Goal: Task Accomplishment & Management: Use online tool/utility

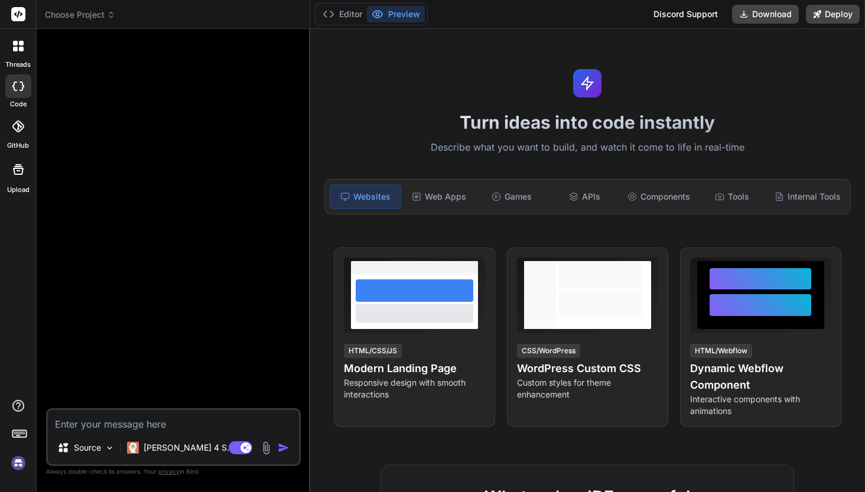
click at [84, 12] on span "Choose Project" at bounding box center [80, 15] width 70 height 12
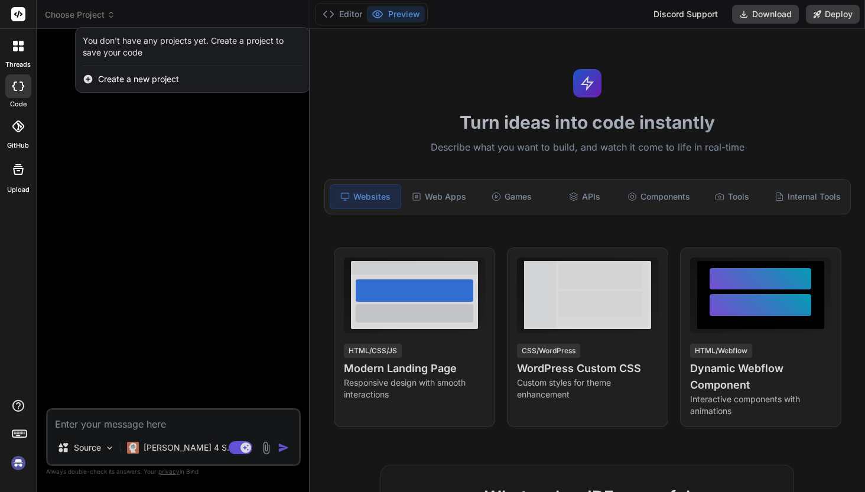
click at [66, 58] on div at bounding box center [432, 246] width 865 height 492
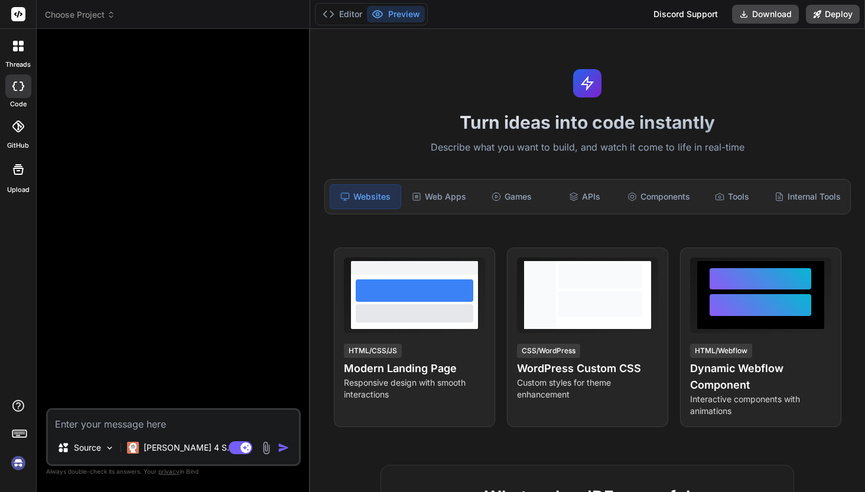
click at [74, 21] on header "Choose Project Created with Pixso." at bounding box center [174, 14] width 274 height 29
click at [78, 18] on span "Choose Project" at bounding box center [80, 15] width 70 height 12
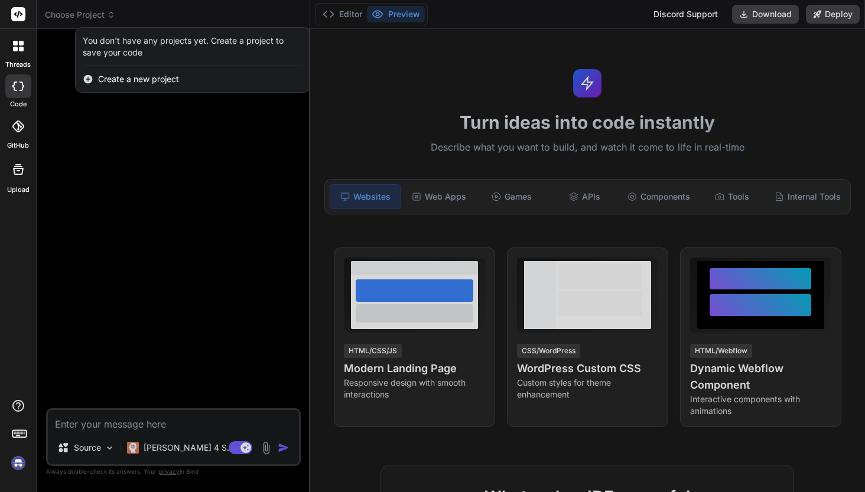
click at [17, 99] on label "code" at bounding box center [18, 104] width 17 height 10
type textarea "x"
click at [95, 17] on div at bounding box center [432, 246] width 865 height 492
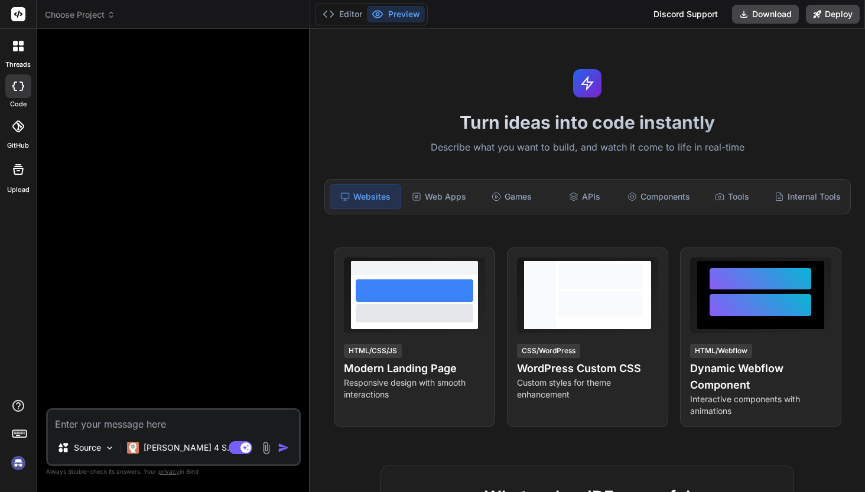
click at [95, 17] on span "Choose Project" at bounding box center [80, 15] width 70 height 12
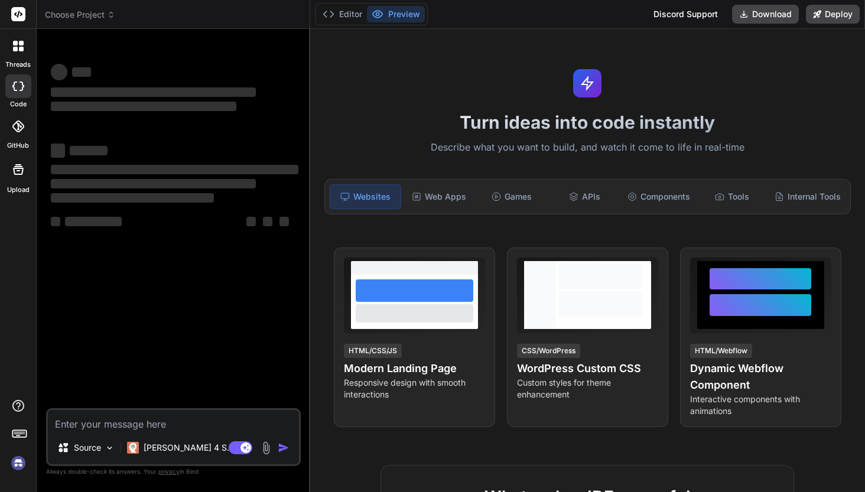
click at [18, 466] on img at bounding box center [18, 463] width 20 height 20
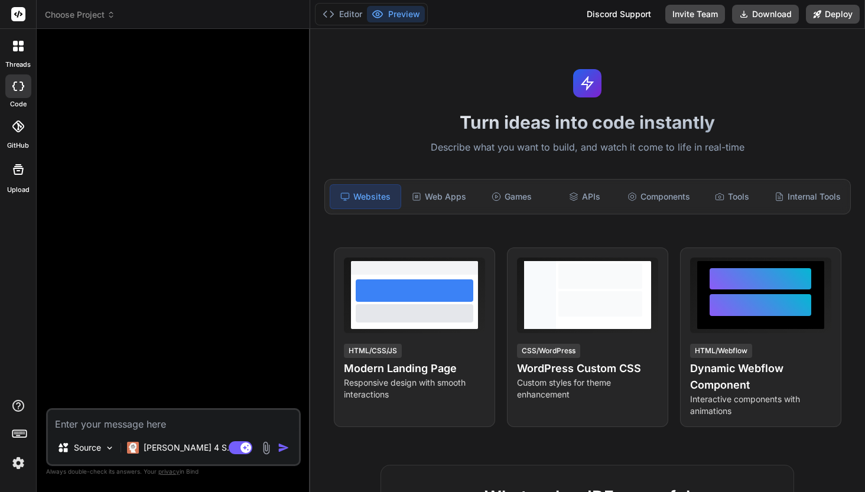
click at [96, 18] on span "Choose Project" at bounding box center [80, 15] width 70 height 12
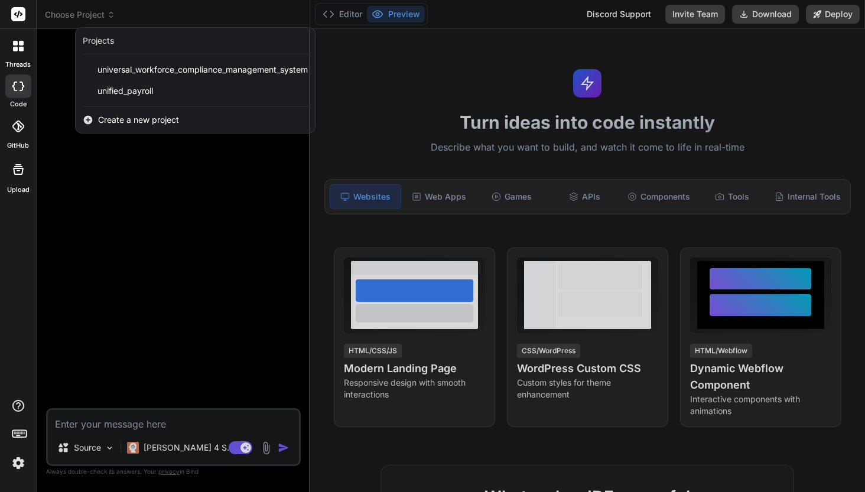
click at [24, 89] on icon at bounding box center [18, 86] width 12 height 9
type textarea "x"
click at [21, 58] on div at bounding box center [18, 46] width 25 height 25
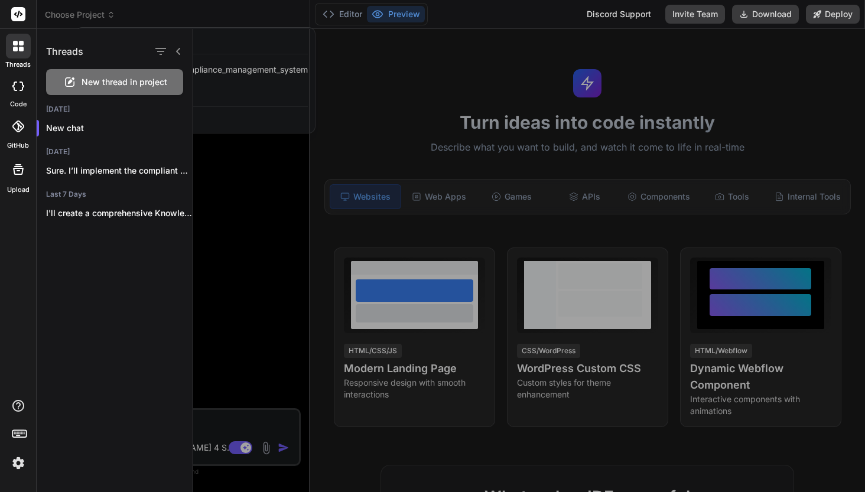
click at [223, 285] on div at bounding box center [529, 260] width 672 height 463
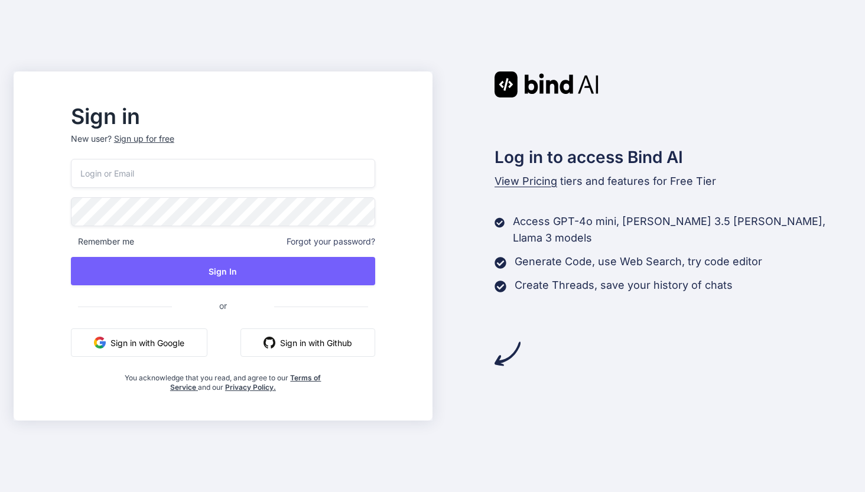
type input "bindaikd@doorto.app"
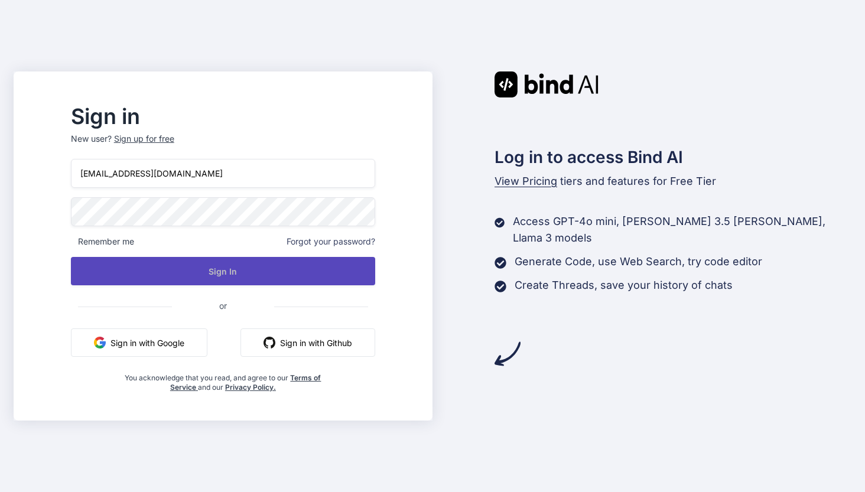
click at [252, 278] on button "Sign In" at bounding box center [223, 271] width 304 height 28
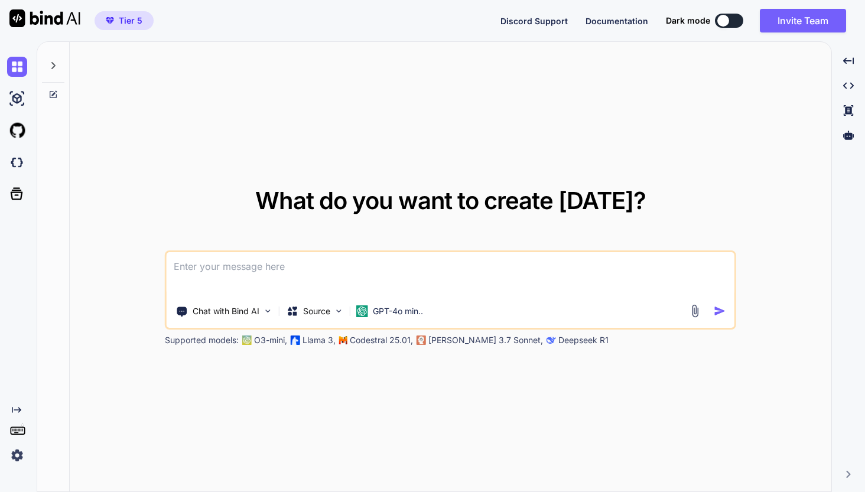
type textarea "x"
click at [19, 161] on img at bounding box center [17, 162] width 20 height 20
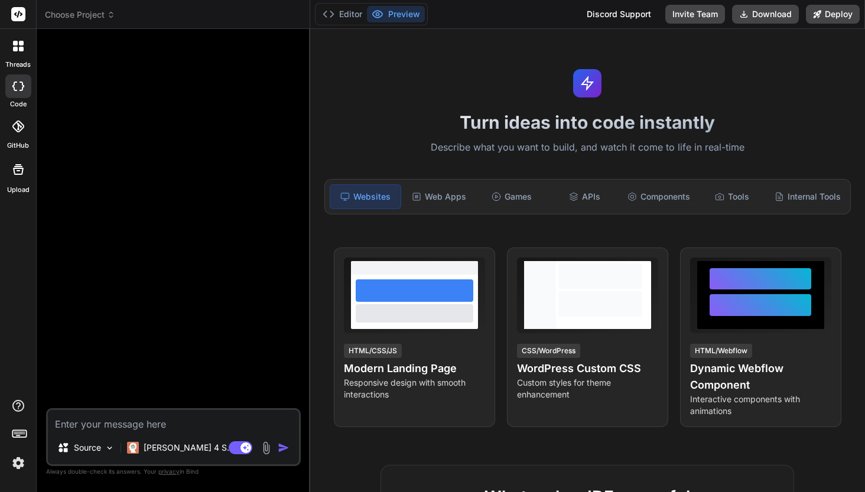
click at [21, 464] on img at bounding box center [18, 463] width 20 height 20
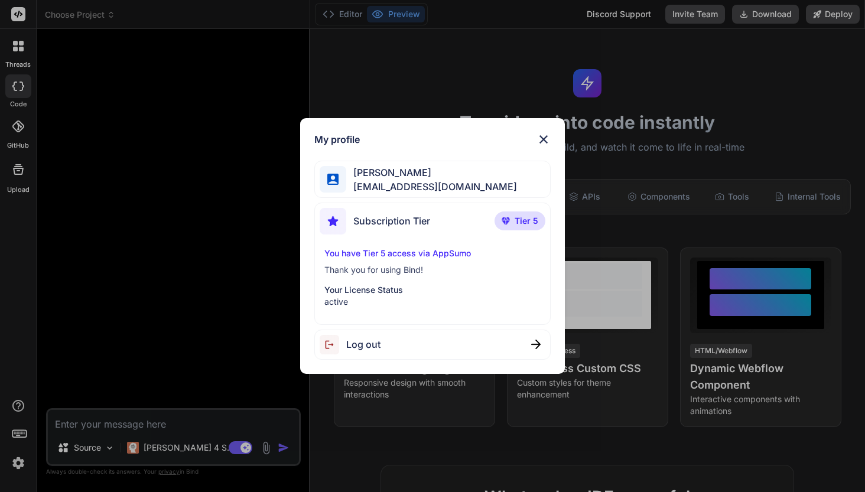
click at [544, 139] on img at bounding box center [544, 139] width 14 height 14
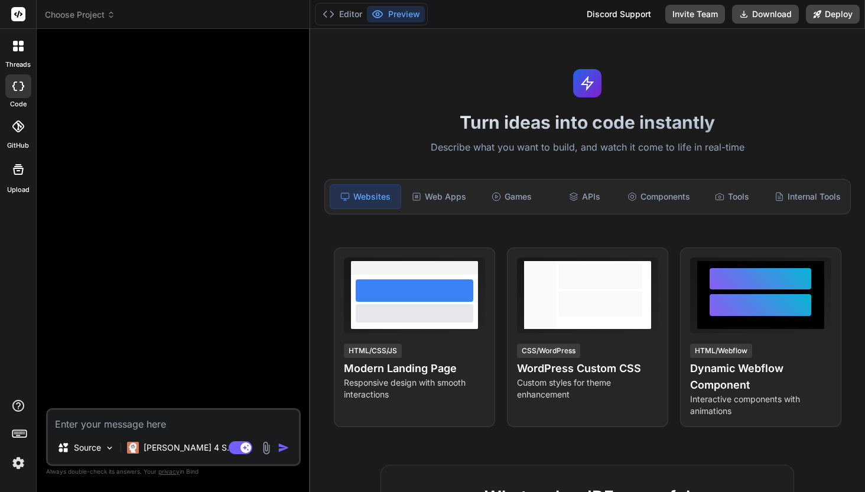
click at [18, 96] on div at bounding box center [18, 86] width 26 height 24
click at [83, 15] on span "Choose Project" at bounding box center [80, 15] width 70 height 12
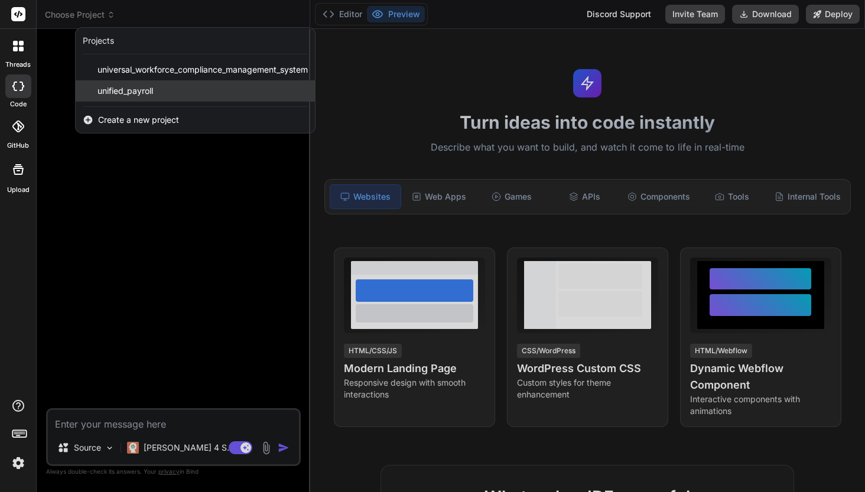
click at [112, 90] on span "unified_payroll" at bounding box center [125, 91] width 56 height 12
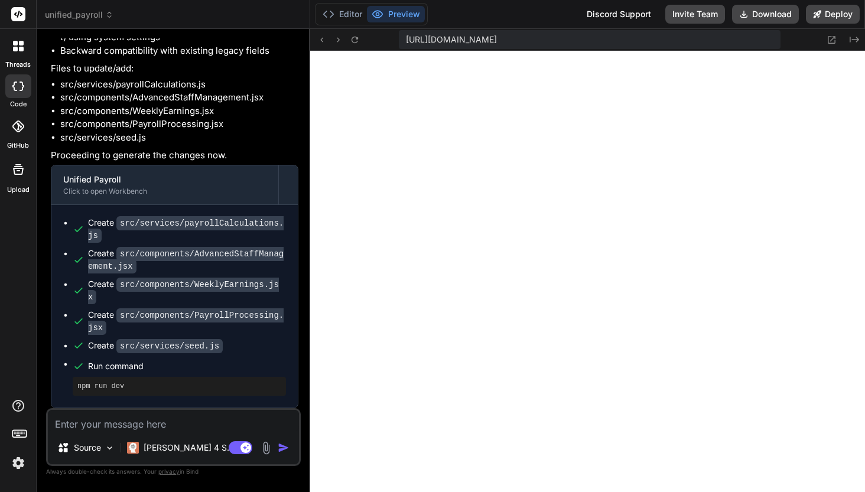
scroll to position [2528, 0]
click at [133, 427] on textarea at bounding box center [173, 420] width 251 height 21
type textarea "x"
type textarea "n"
type textarea "x"
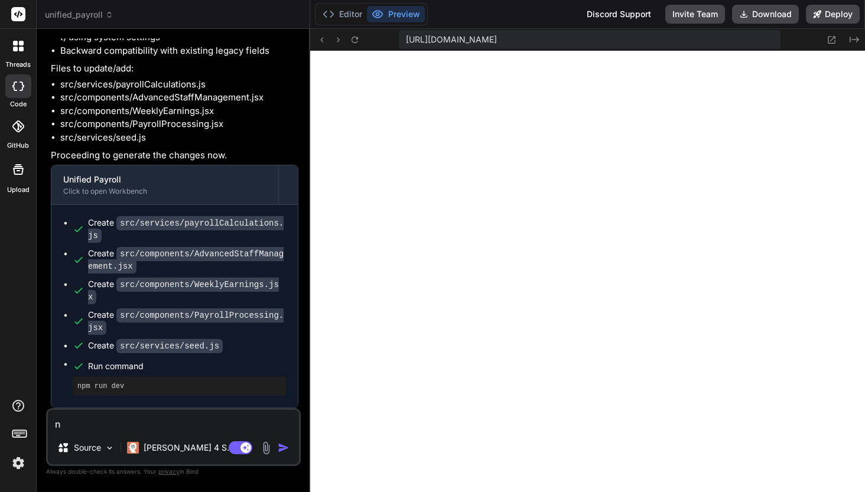
type textarea "np"
type textarea "x"
type textarea "npm"
type textarea "x"
type textarea "npm"
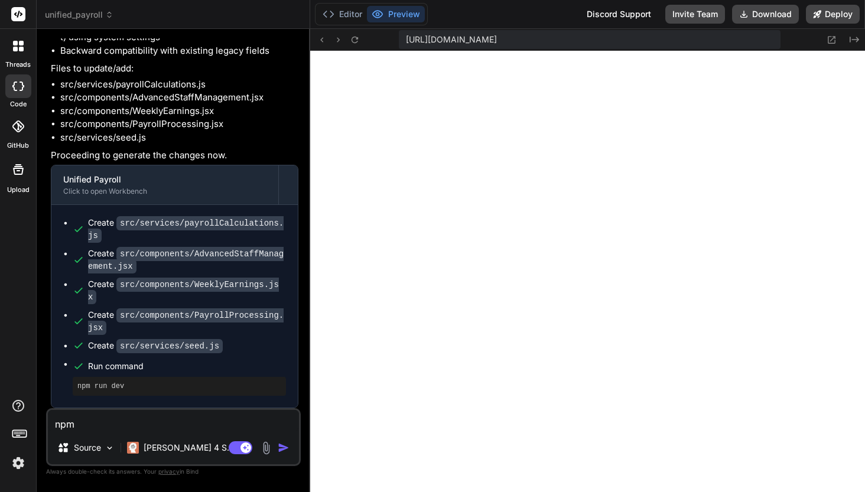
type textarea "x"
type textarea "npm r"
type textarea "x"
type textarea "npm ru"
type textarea "x"
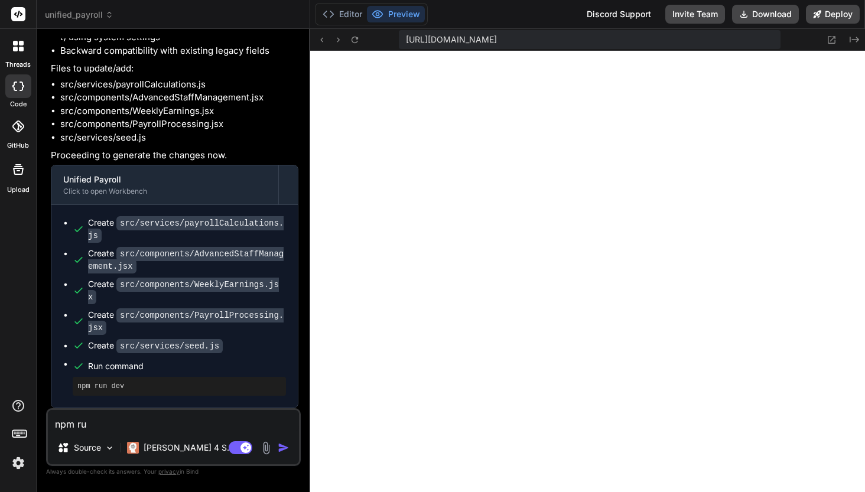
type textarea "npm run"
type textarea "x"
type textarea "npm run"
type textarea "x"
type textarea "npm run d"
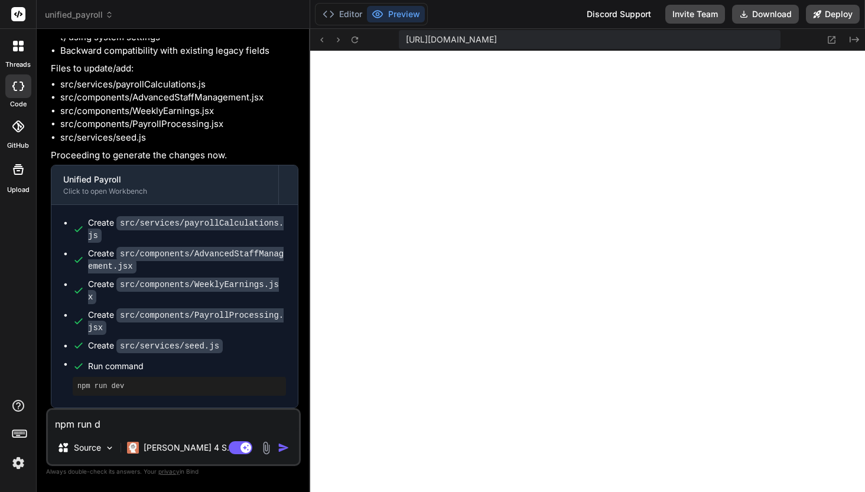
type textarea "x"
type textarea "npm run de"
type textarea "x"
type textarea "npm run dev"
type textarea "x"
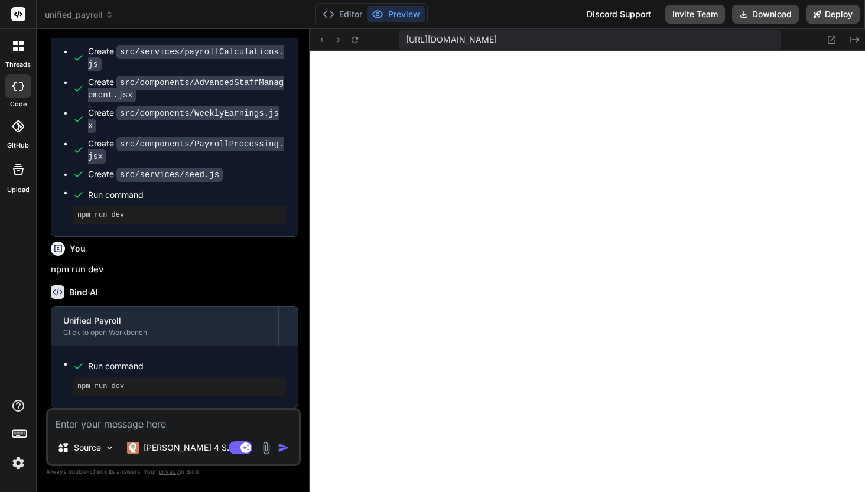
scroll to position [2699, 0]
click at [171, 395] on div "npm run dev" at bounding box center [179, 386] width 213 height 19
click at [171, 378] on div "npm run dev" at bounding box center [179, 386] width 213 height 19
click at [354, 41] on icon at bounding box center [355, 40] width 10 height 10
click at [352, 42] on icon at bounding box center [355, 40] width 10 height 10
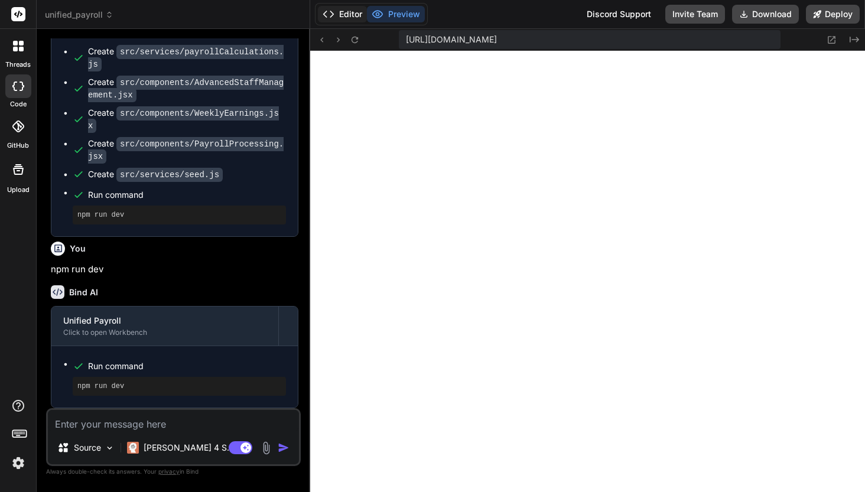
click at [353, 14] on button "Editor" at bounding box center [342, 14] width 49 height 17
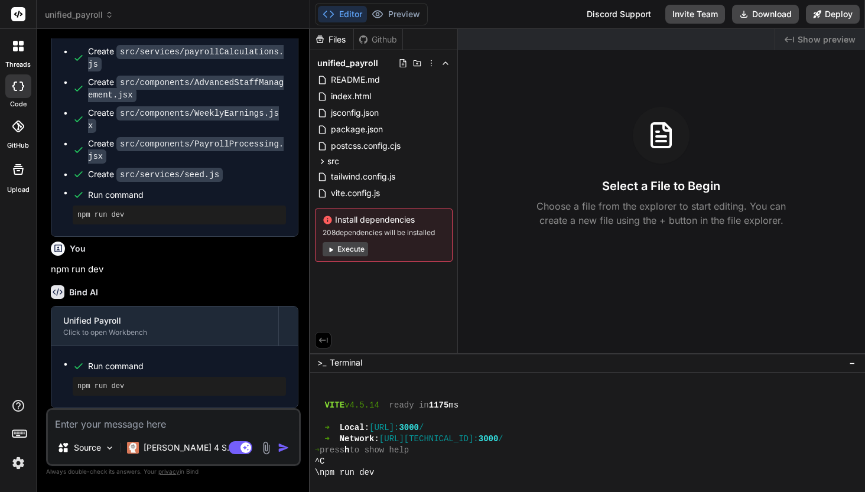
scroll to position [204, 0]
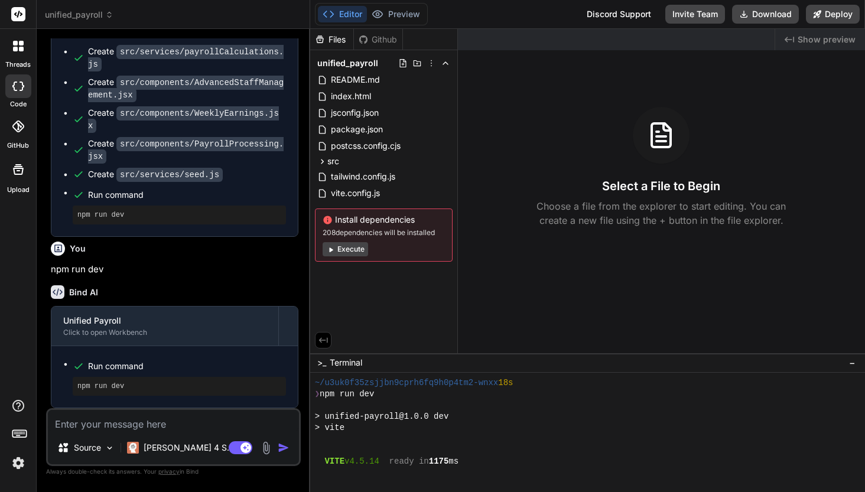
click at [96, 15] on span "unified_payroll" at bounding box center [79, 15] width 69 height 12
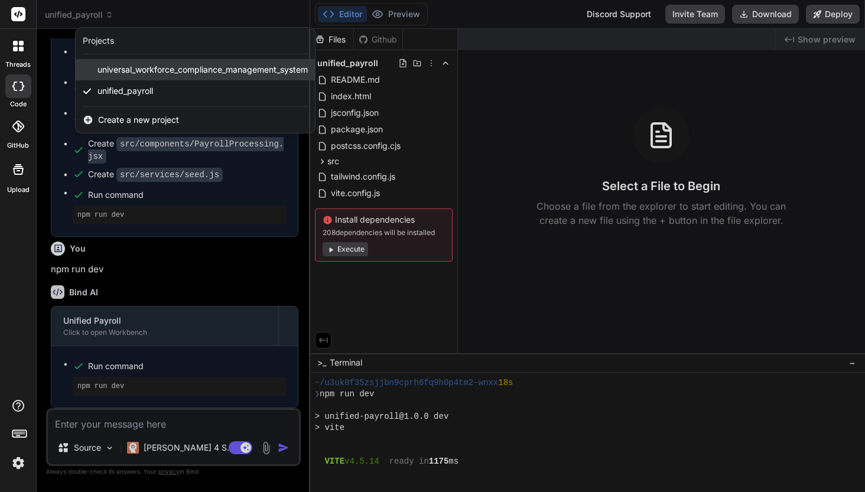
click at [121, 69] on span "universal_workforce_compliance_management_system" at bounding box center [202, 70] width 210 height 12
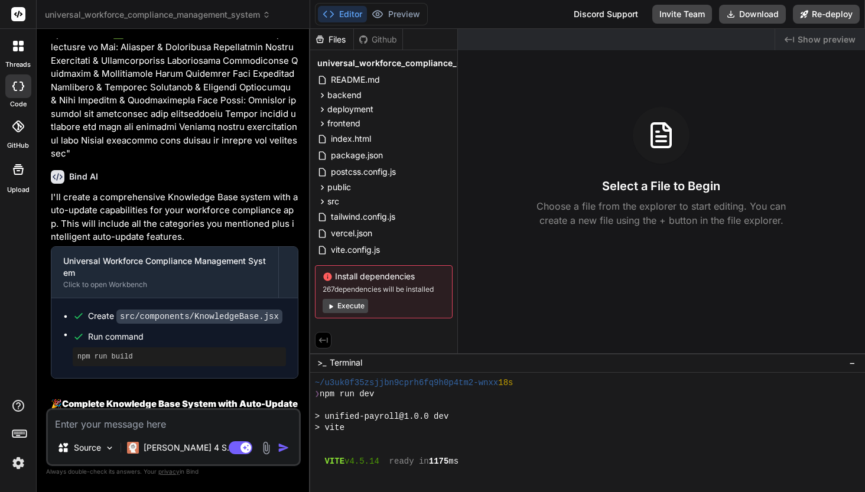
scroll to position [39853, 0]
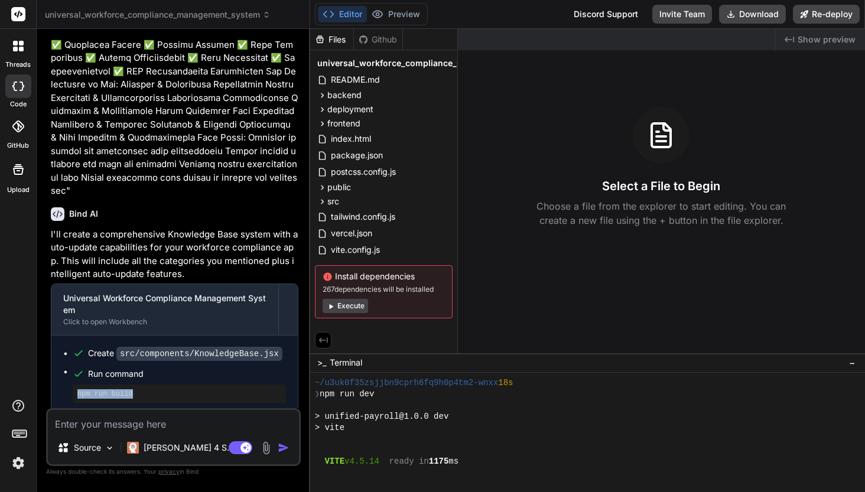
drag, startPoint x: 138, startPoint y: 207, endPoint x: 75, endPoint y: 207, distance: 63.2
click at [75, 385] on div "npm run build" at bounding box center [179, 394] width 213 height 19
copy pre "npm run build"
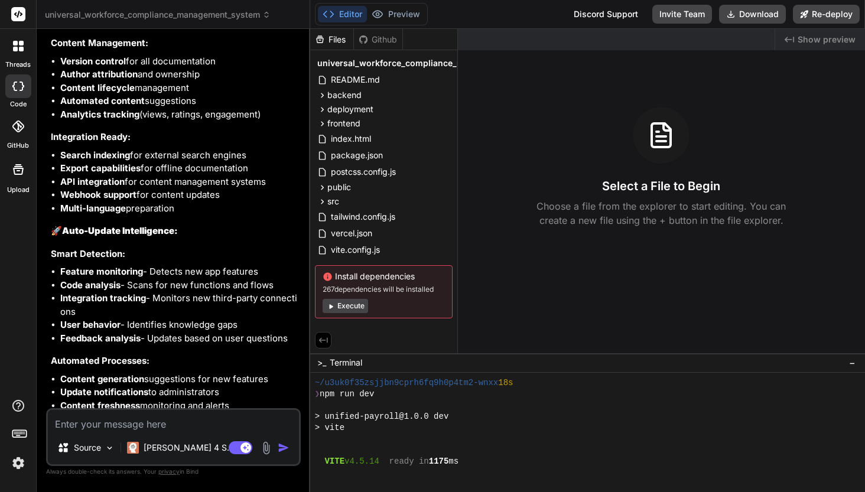
scroll to position [41487, 0]
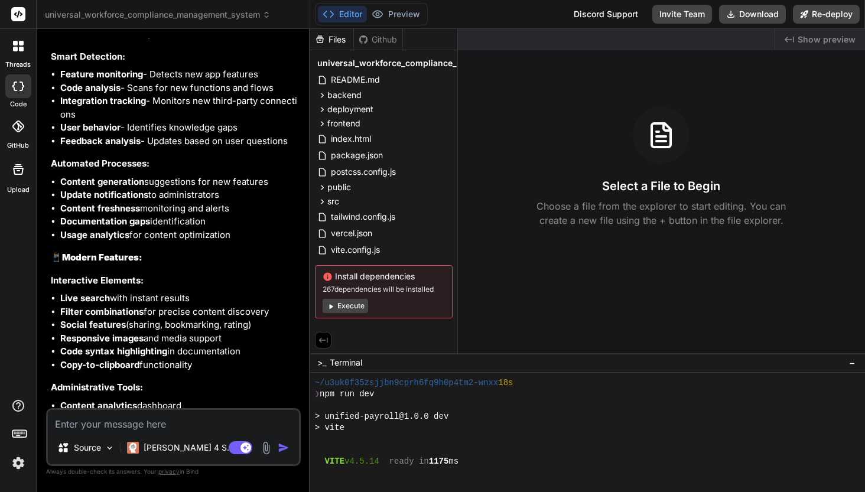
click at [125, 427] on textarea at bounding box center [173, 420] width 251 height 21
paste textarea "npm run build"
type textarea "x"
type textarea "npm run build"
type textarea "x"
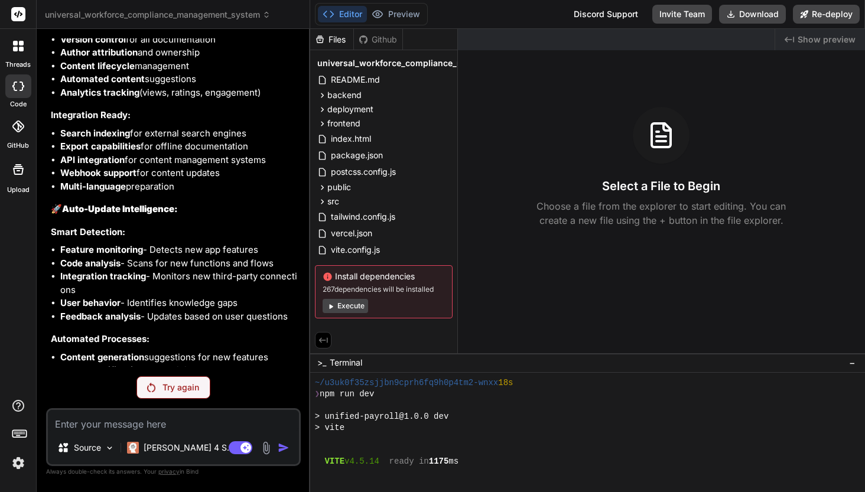
scroll to position [41567, 0]
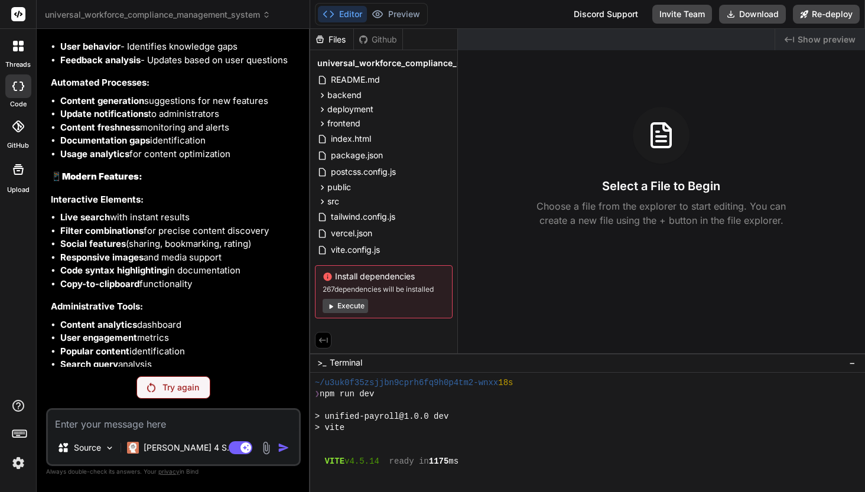
click at [154, 386] on img at bounding box center [151, 387] width 8 height 9
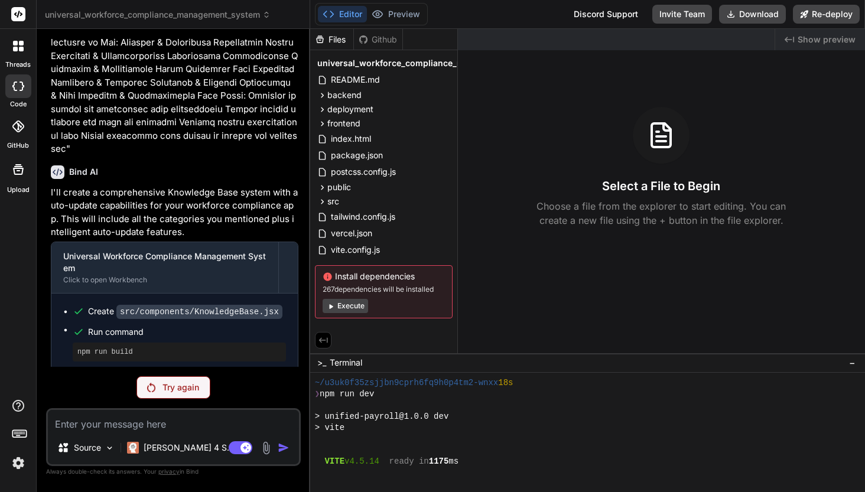
scroll to position [39824, 0]
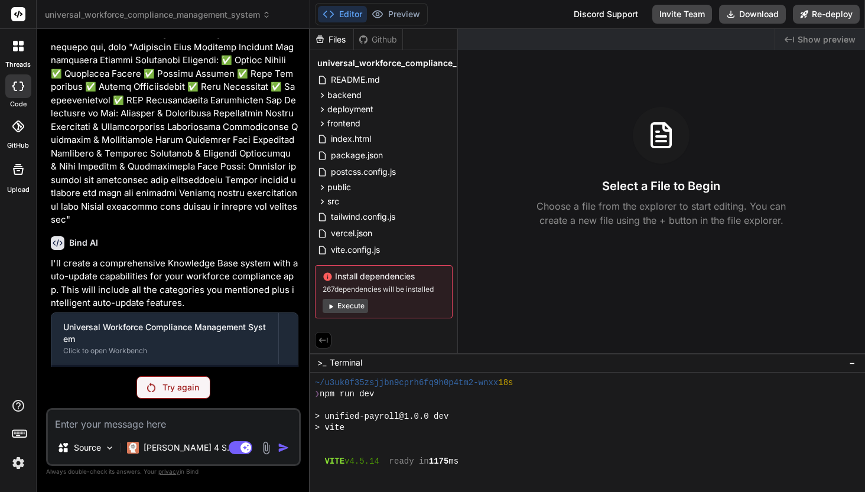
click at [163, 394] on div "Try again" at bounding box center [173, 387] width 74 height 22
click at [188, 447] on p "[PERSON_NAME] 4 S.." at bounding box center [188, 448] width 88 height 12
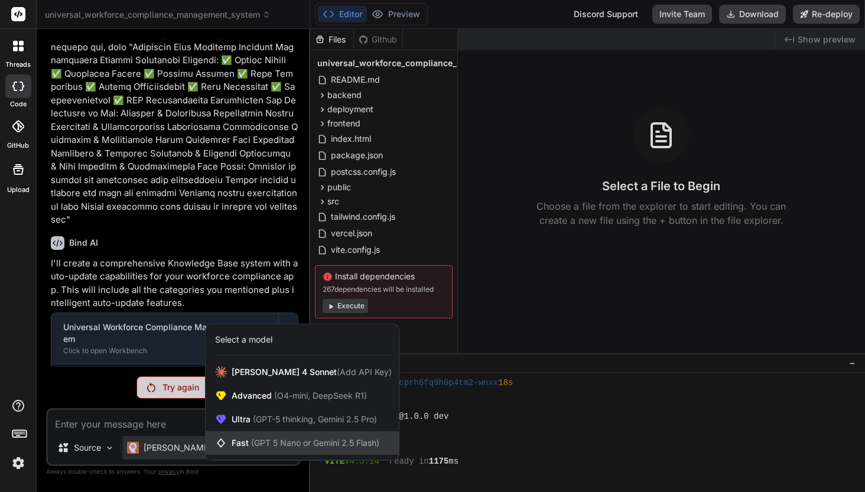
click at [249, 441] on span "Fast (GPT 5 Nano or Gemini 2.5 Flash)" at bounding box center [306, 443] width 148 height 12
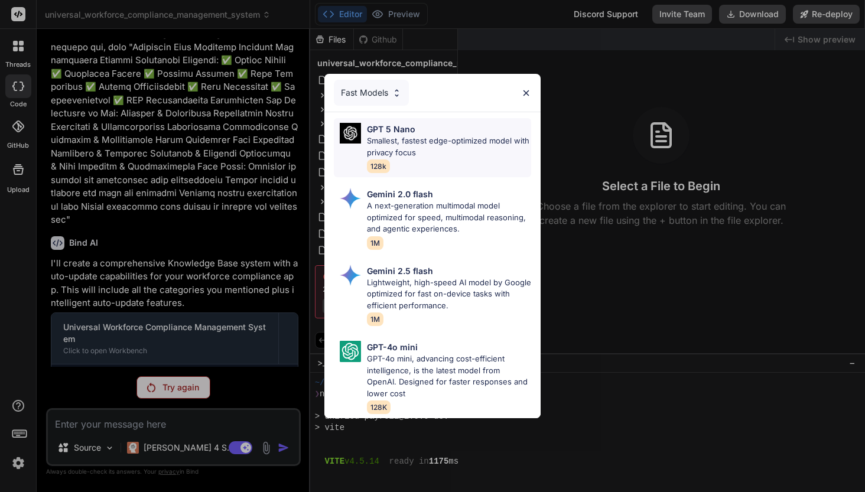
click at [410, 139] on p "Smallest, fastest edge-optimized model with privacy focus" at bounding box center [449, 146] width 164 height 23
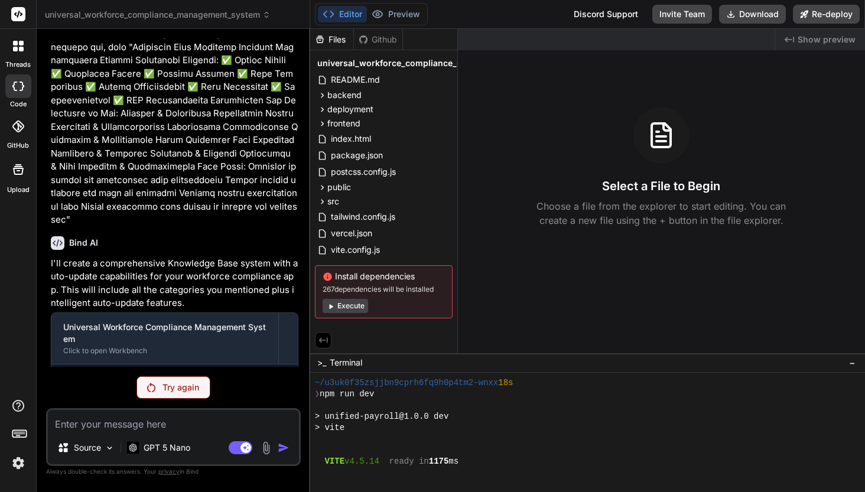
click at [197, 391] on p "Try again" at bounding box center [180, 388] width 37 height 12
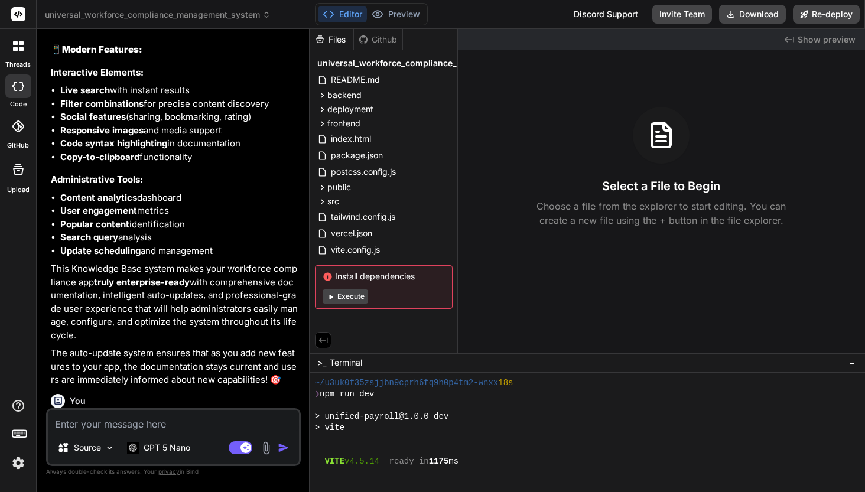
scroll to position [41758, 0]
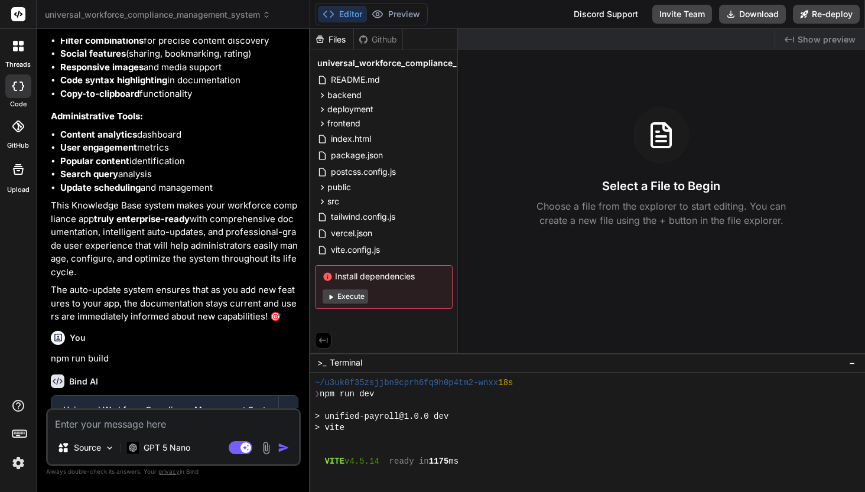
click at [331, 296] on icon at bounding box center [331, 297] width 4 height 5
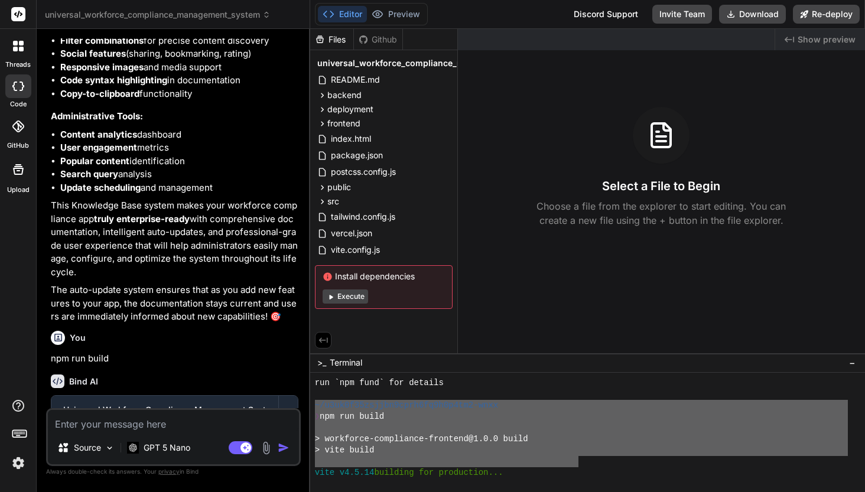
scroll to position [1706, 0]
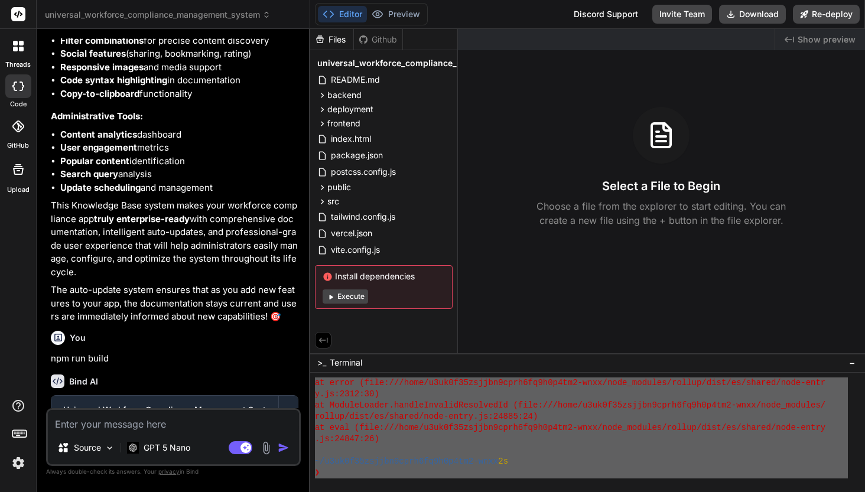
drag, startPoint x: 315, startPoint y: 405, endPoint x: 573, endPoint y: 515, distance: 280.9
click at [83, 427] on textarea at bounding box center [173, 420] width 251 height 21
type textarea "x"
type textarea "AN"
type textarea "x"
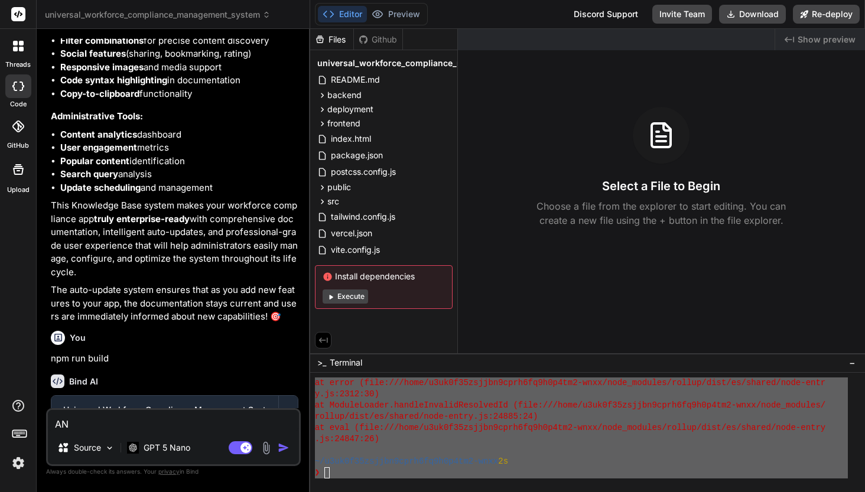
type textarea "ANa"
type textarea "x"
type textarea "ANal"
type textarea "x"
type textarea "ANa"
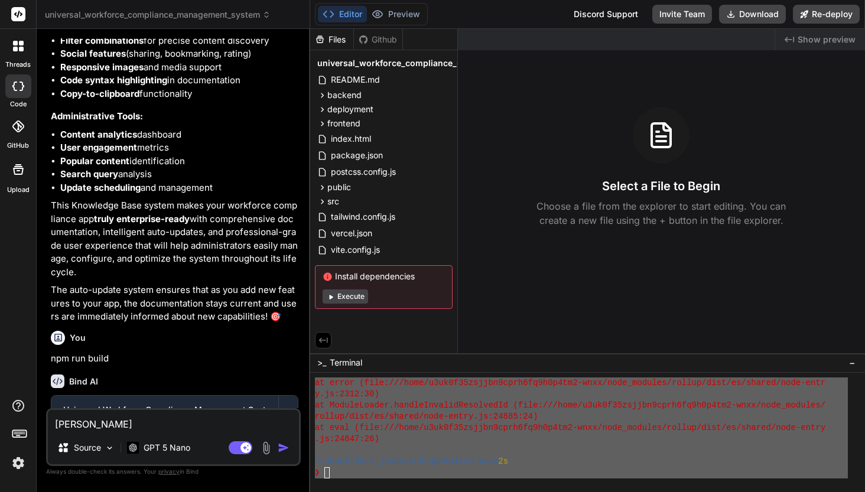
type textarea "x"
type textarea "AN"
type textarea "x"
type textarea "A"
type textarea "x"
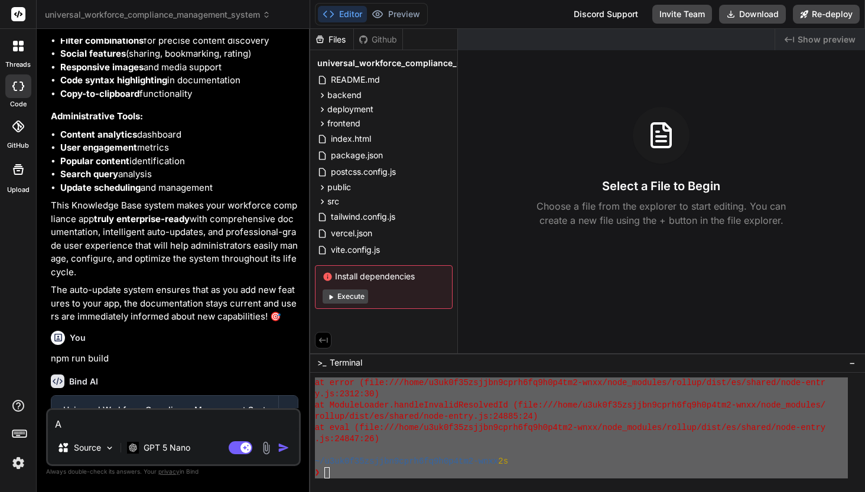
type textarea "An"
type textarea "x"
type textarea "Ana"
type textarea "x"
type textarea "Anal"
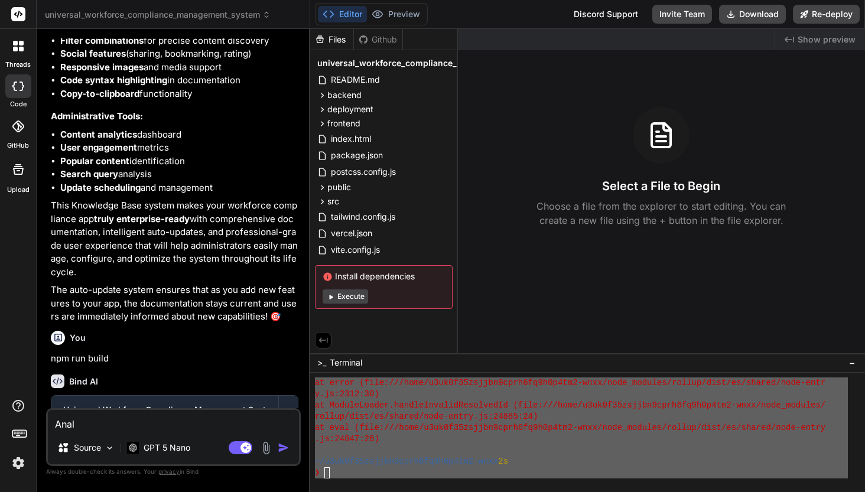
type textarea "x"
type textarea "Analy"
type textarea "x"
type textarea "Analys"
type textarea "x"
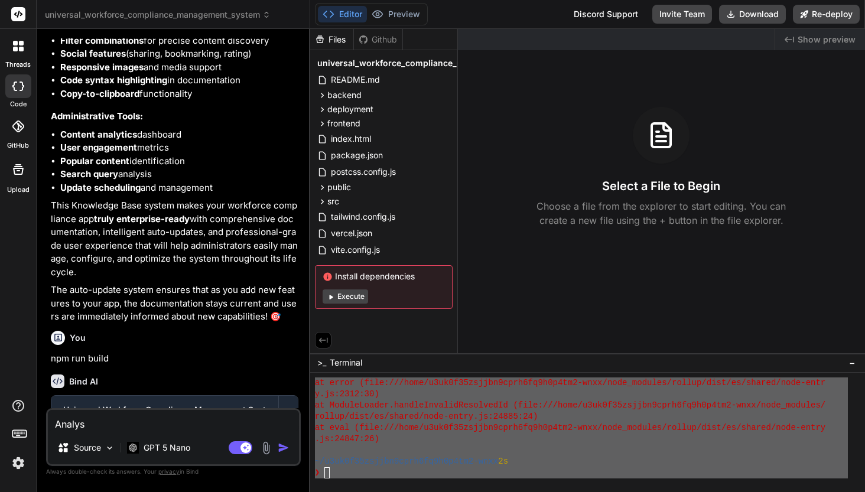
type textarea "Analysi"
type textarea "x"
type textarea "Analysis"
type textarea "x"
type textarea "Analysis"
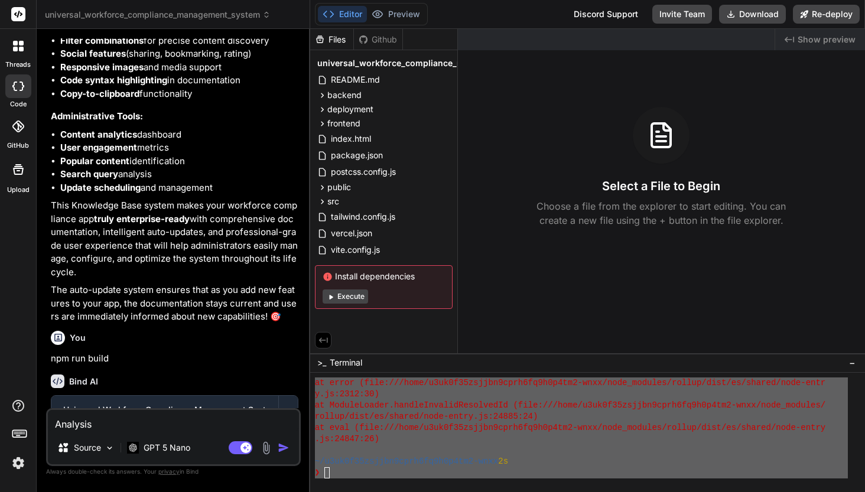
type textarea "x"
type textarea "Analysis a"
type textarea "x"
type textarea "Analysis an"
type textarea "x"
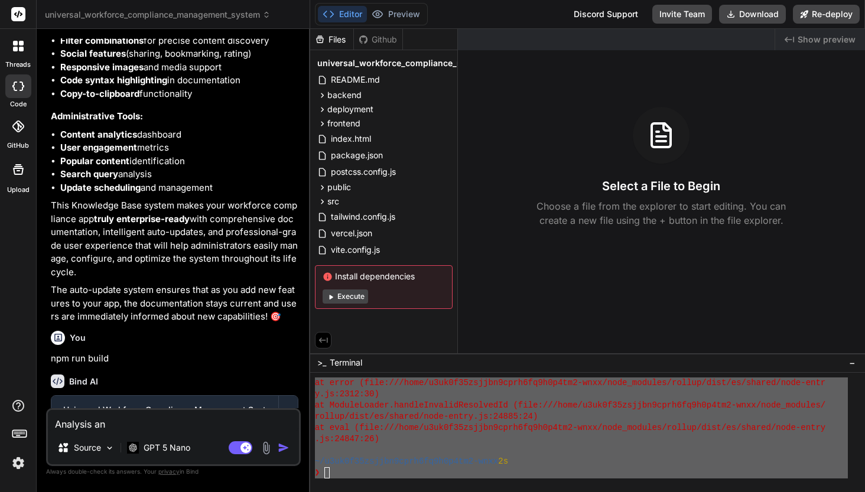
type textarea "Analysis and"
type textarea "x"
type textarea "Analysis and"
type textarea "x"
type textarea "Analysis and i"
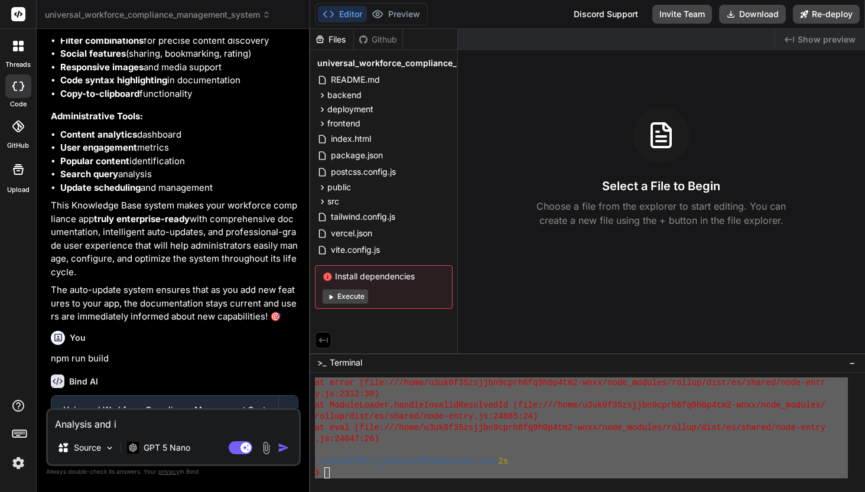
type textarea "x"
type textarea "Analysis and im"
type textarea "x"
type textarea "Analysis and imp"
type textarea "x"
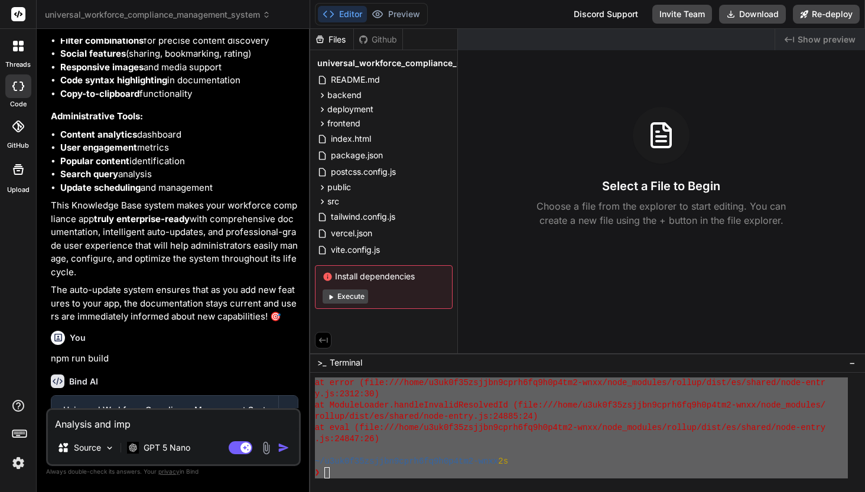
type textarea "Analysis and impl"
type textarea "x"
type textarea "Analysis and imple"
type textarea "x"
type textarea "Analysis and implem"
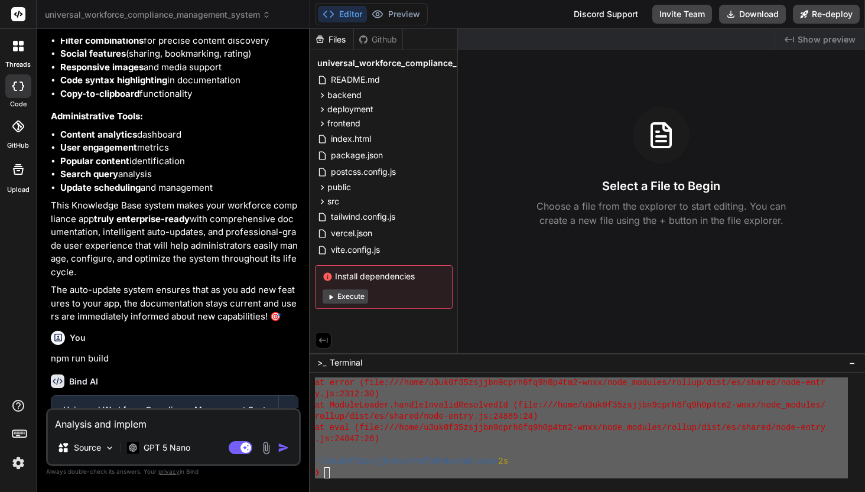
type textarea "x"
type textarea "Analysis and impleme"
type textarea "x"
type textarea "Analysis and implemen"
type textarea "x"
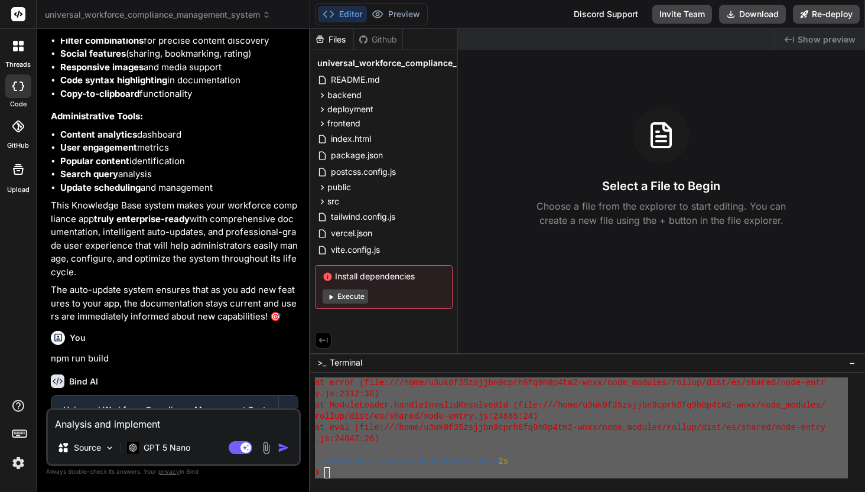
type textarea "Analysis and implement"
type textarea "x"
type textarea "Analysis and implement f"
type textarea "x"
type textarea "Analysis and implement fi"
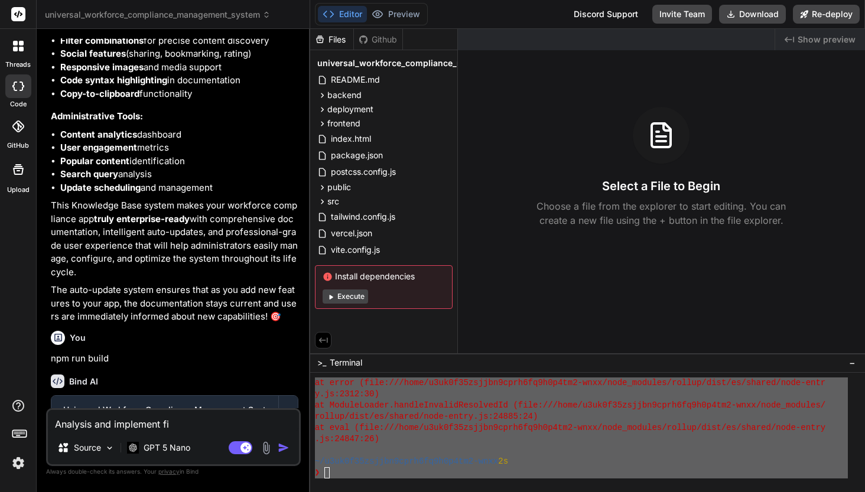
type textarea "x"
type textarea "Analysis and implement fix"
type textarea "x"
type textarea "Analysis and implement fix"
type textarea "x"
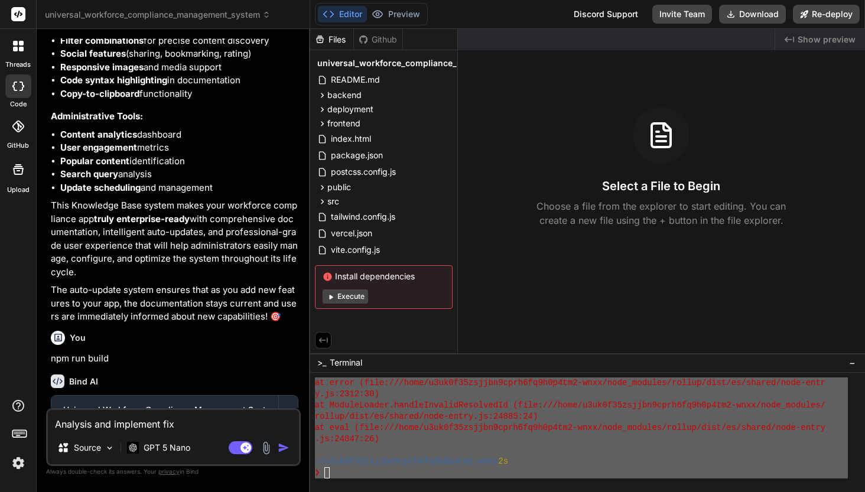
type textarea "Analysis and implement fix s"
type textarea "x"
type textarea "Analysis and implement fix so"
type textarea "x"
type textarea "Analysis and implement fix sol"
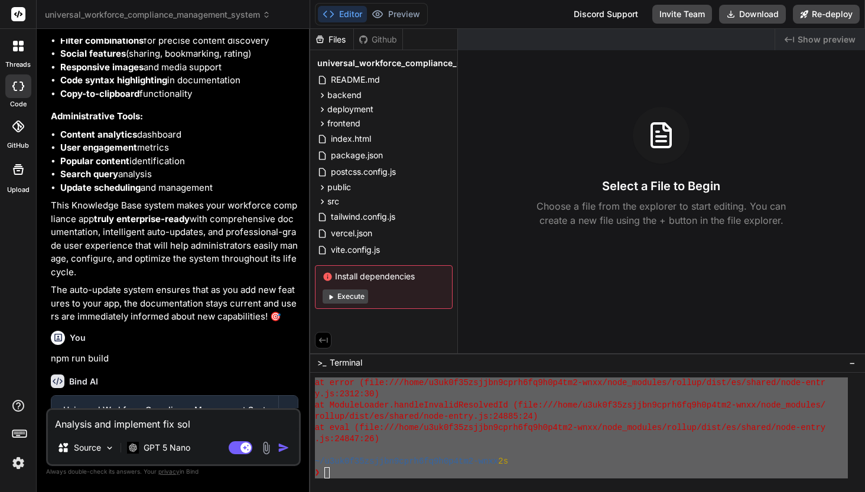
type textarea "x"
type textarea "Analysis and implement fix solu"
type textarea "x"
type textarea "Analysis and implement fix solut"
type textarea "x"
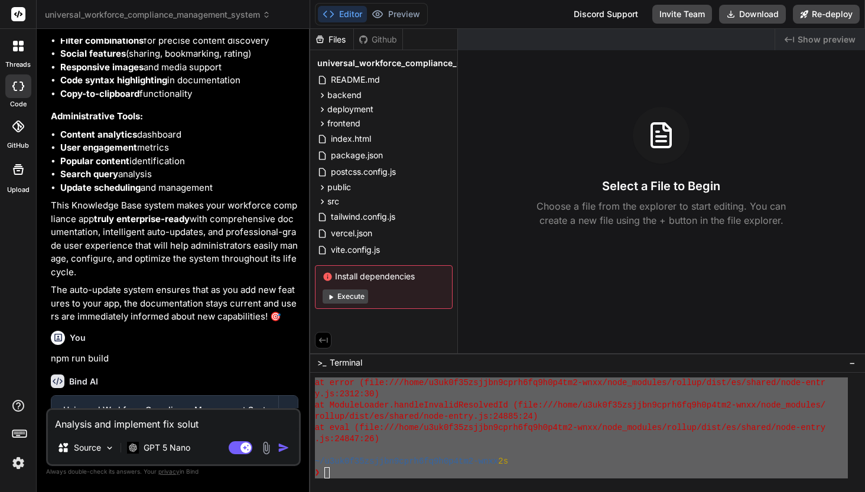
type textarea "Analysis and implement fix soluti"
type textarea "x"
type textarea "Analysis and implement fix solutio"
type textarea "x"
type textarea "Analysis and implement fix solution"
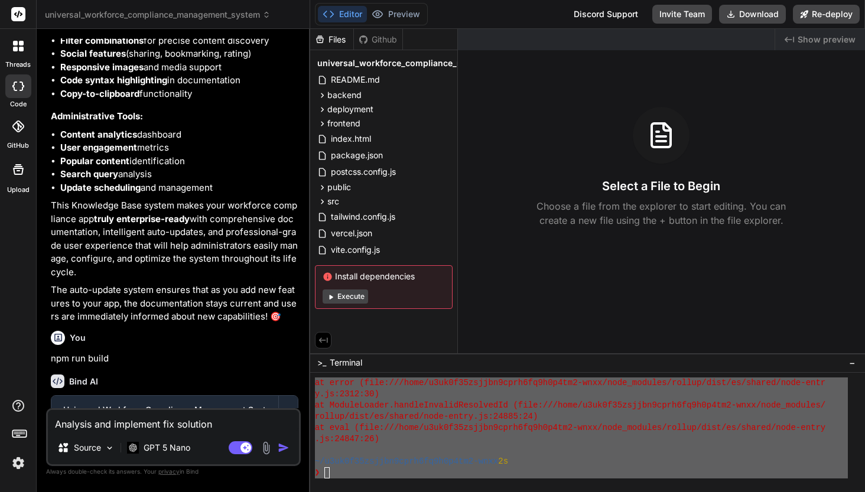
type textarea "x"
type textarea "Analysis and implement fix solution"
type textarea "x"
type textarea "Analysis and implement fix solution f"
type textarea "x"
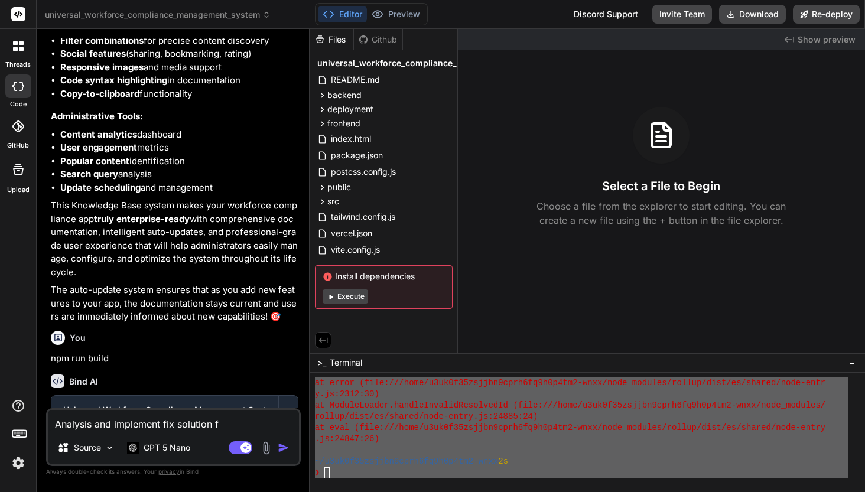
type textarea "Analysis and implement fix solution fo"
type textarea "x"
type textarea "Analysis and implement fix solution for"
type textarea "x"
type textarea "Analysis and implement fix solution for"
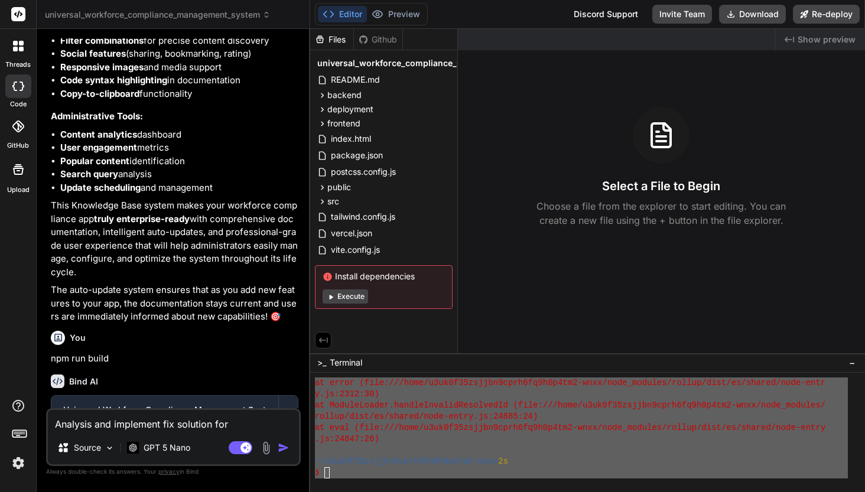
type textarea "x"
type textarea "Analysis and implement fix solution for t"
type textarea "x"
type textarea "Analysis and implement fix solution for th"
type textarea "x"
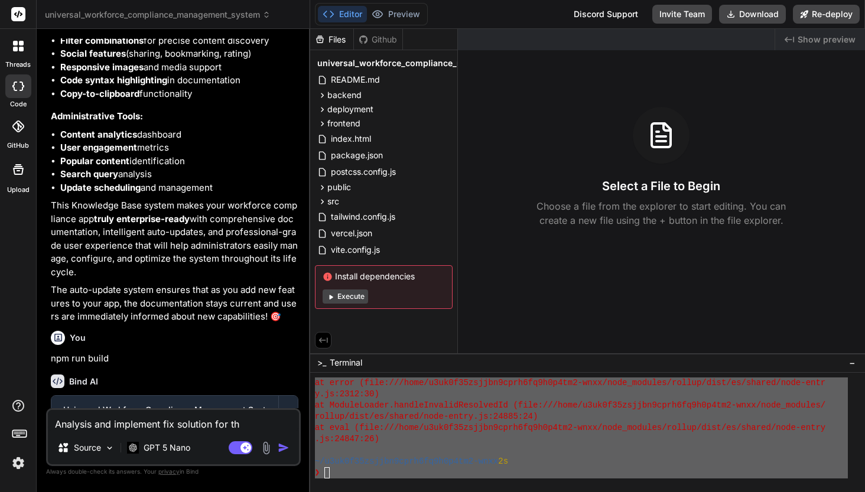
type textarea "Analysis and implement fix solution for the"
type textarea "x"
type textarea "Analysis and implement fix solution for thes"
type textarea "x"
type textarea "Analysis and implement fix solution for these"
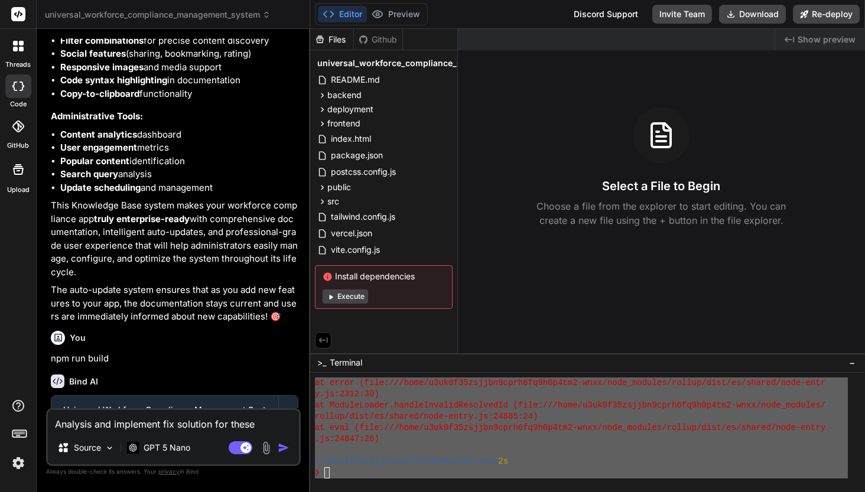
type textarea "x"
type textarea "Analysis and implement fix solution for these"
type textarea "x"
type textarea "Analysis and implement fix solution for these e"
type textarea "x"
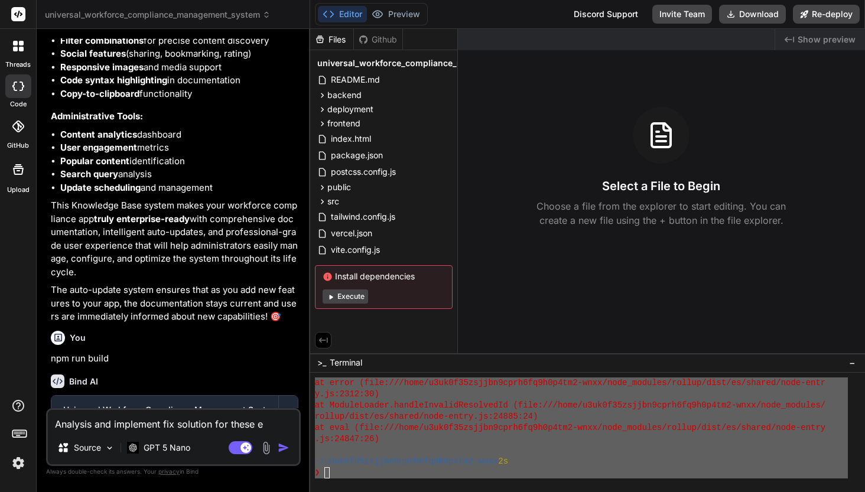
type textarea "Analysis and implement fix solution for these er"
type textarea "x"
type textarea "Analysis and implement fix solution for these err"
type textarea "x"
type textarea "Analysis and implement fix solution for these erro"
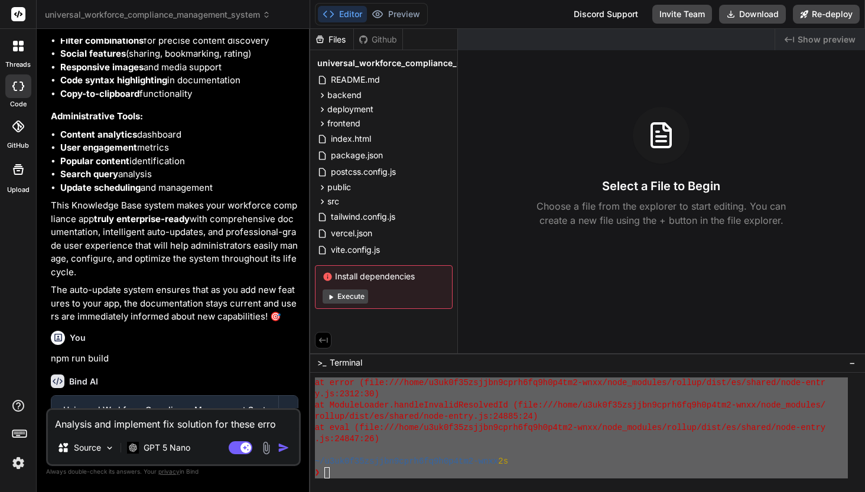
type textarea "x"
type textarea "Analysis and implement fix solution for these error"
type textarea "x"
type textarea "Analysis and implement fix solution for these errors"
type textarea "x"
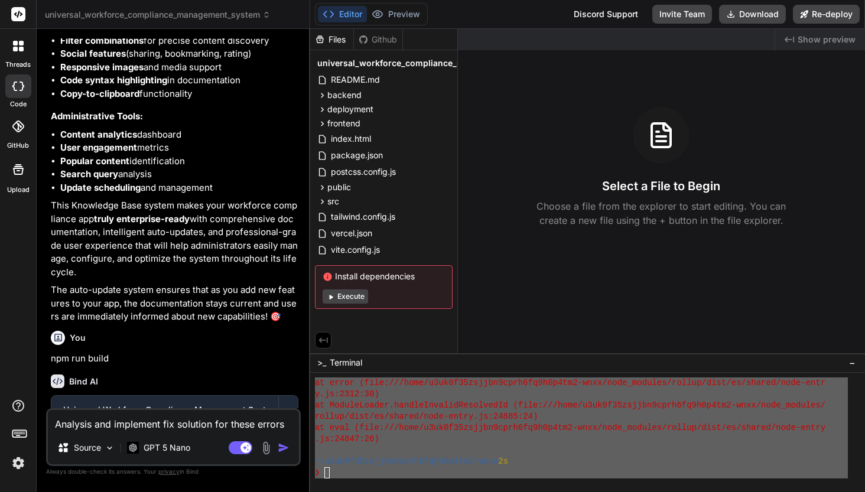
type textarea "Analysis and implement fix solution for these errors"
type textarea "x"
type textarea "Analysis and implement fix solution for these errors ""
type textarea "x"
type textarea "Analysis and implement fix solution for these errors ""
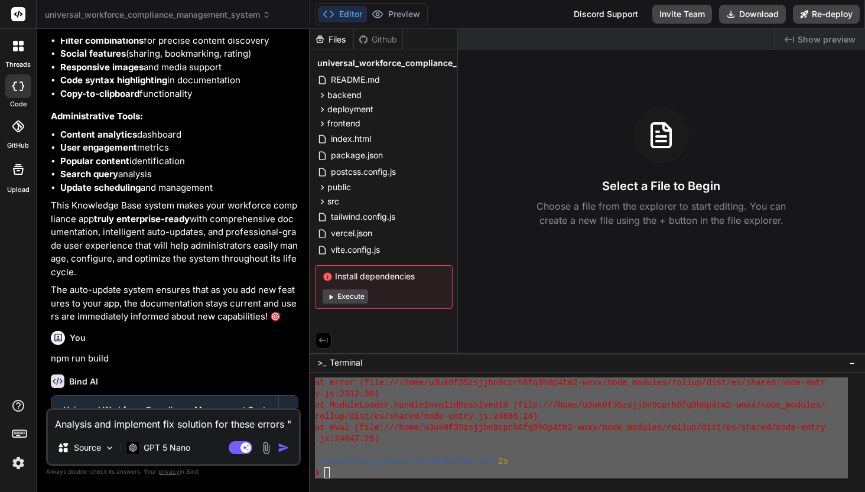
paste textarea "~/u3uk0f35zsjjbn9cprh6fq9h0p4tm2-wnxx ❯ npm run build > workforce-compliance-fr…"
type textarea "x"
type textarea "Analysis and implement fix solution for these errors " ~/u3uk0f35zsjjbn9cprh6fq…"
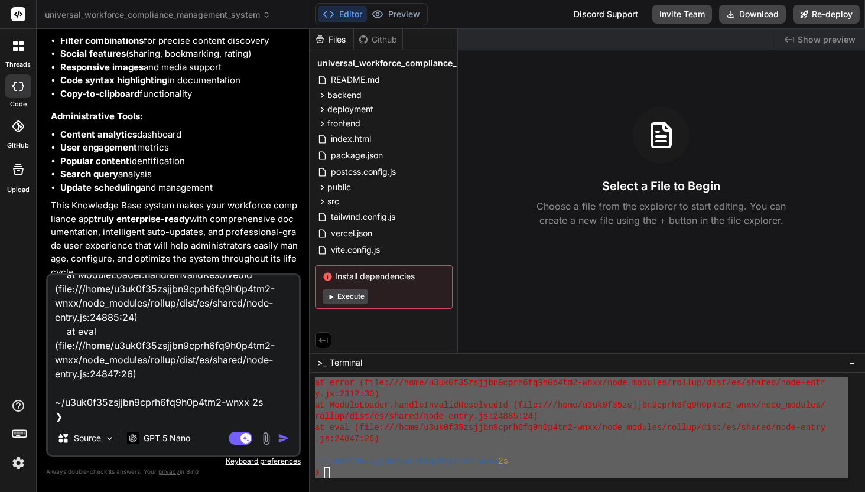
type textarea "x"
type textarea "Analysis and implement fix solution for these errors " ~/u3uk0f35zsjjbn9cprh6fq…"
type textarea "x"
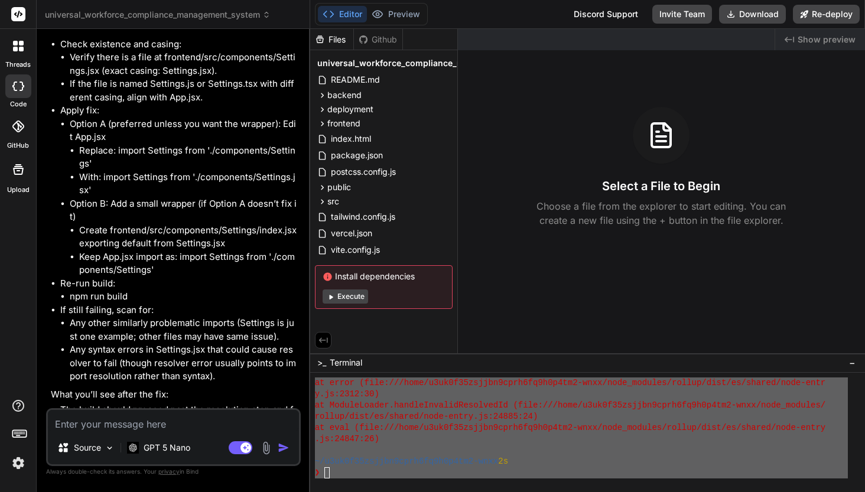
scroll to position [42967, 0]
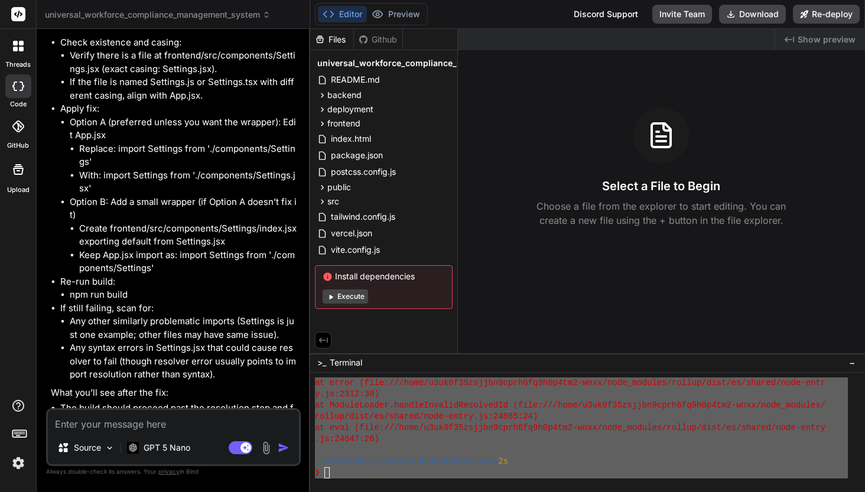
type textarea "x"
type textarea "A"
type textarea "x"
type textarea "Ap"
type textarea "x"
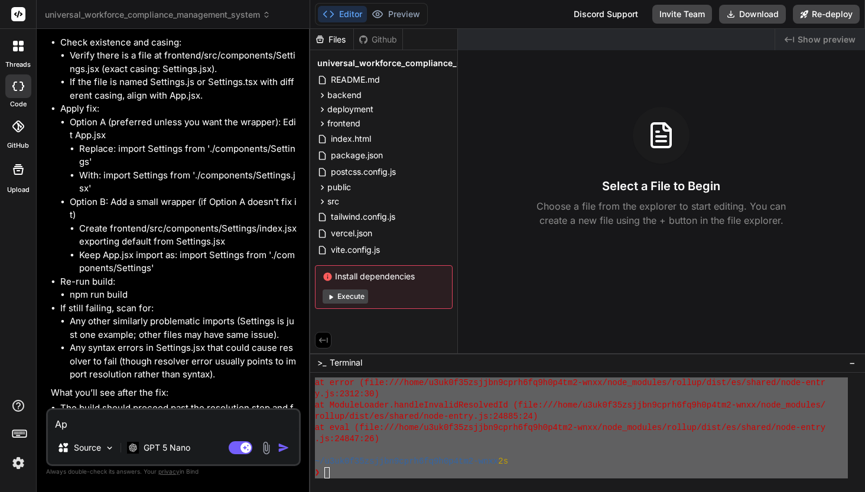
type textarea "App"
type textarea "x"
type textarea "Appl"
type textarea "x"
type textarea "Apply"
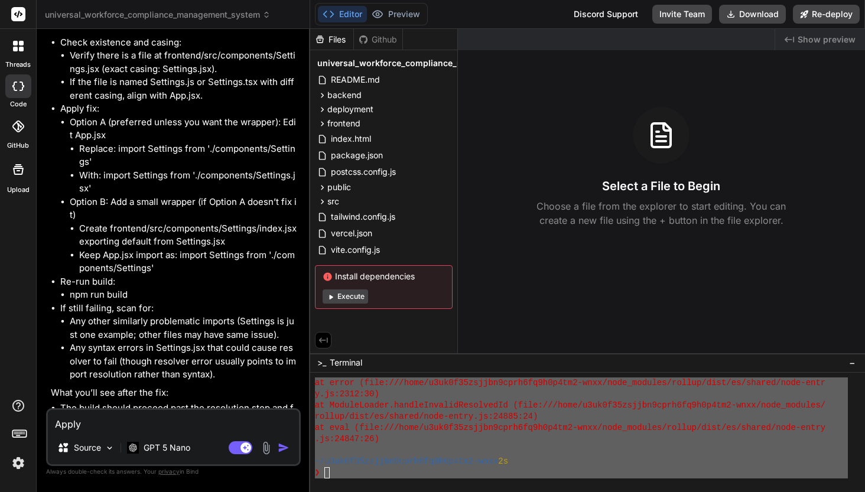
type textarea "x"
type textarea "Apply"
type textarea "x"
type textarea "Apply t"
type textarea "x"
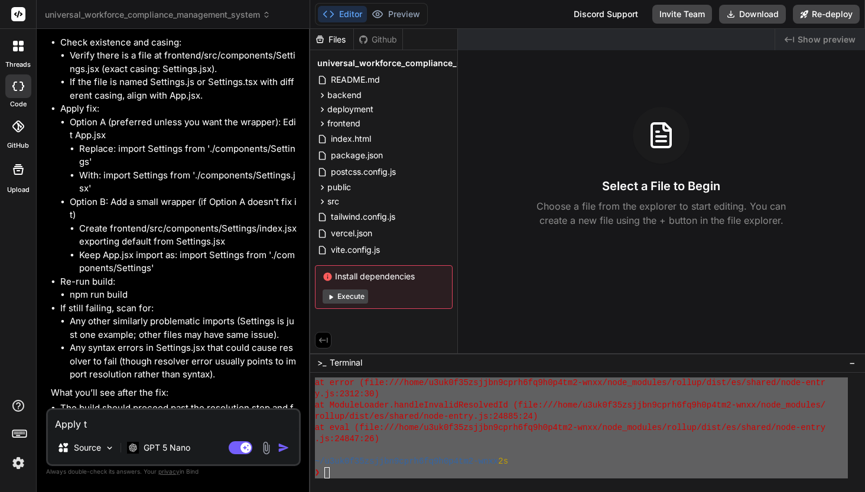
type textarea "Apply th"
type textarea "x"
type textarea "Apply the"
type textarea "x"
type textarea "Apply the f"
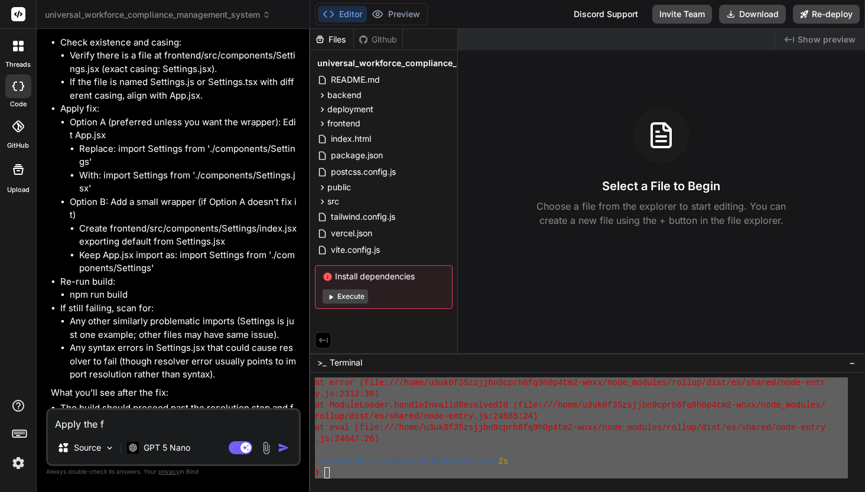
type textarea "x"
type textarea "Apply the fi"
type textarea "x"
type textarea "Apply the fix"
type textarea "x"
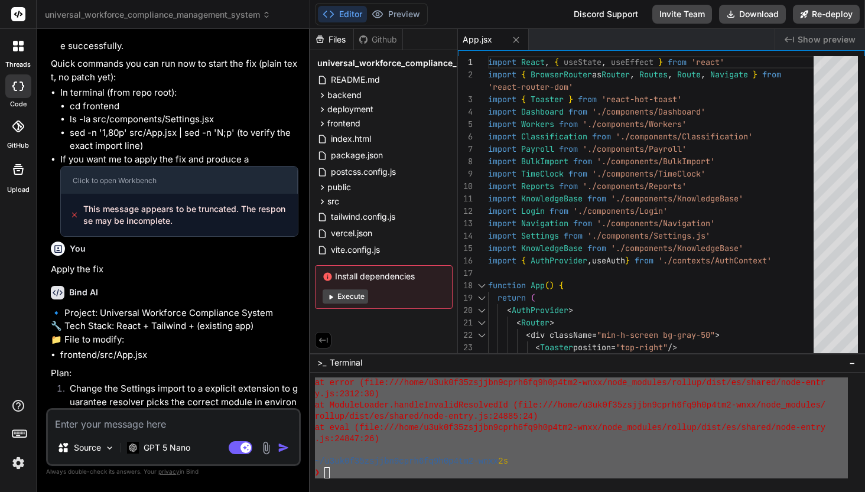
scroll to position [43373, 0]
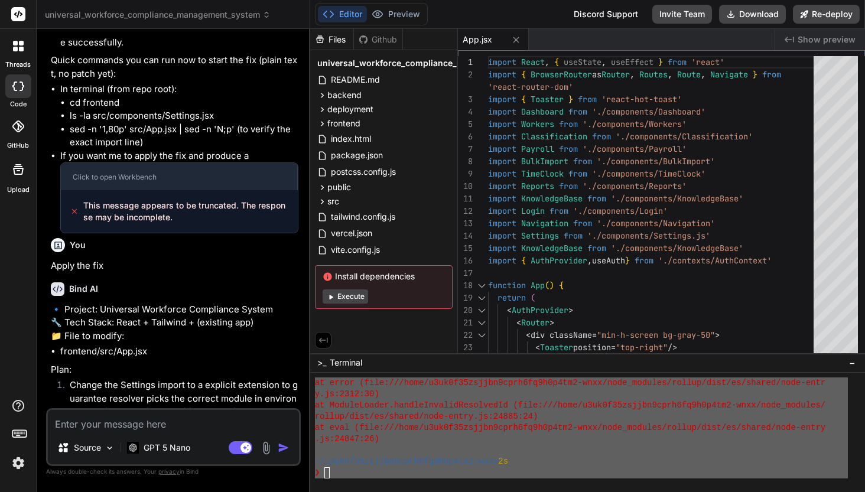
type textarea "x"
type textarea "Y"
type textarea "x"
type textarea "YE"
type textarea "x"
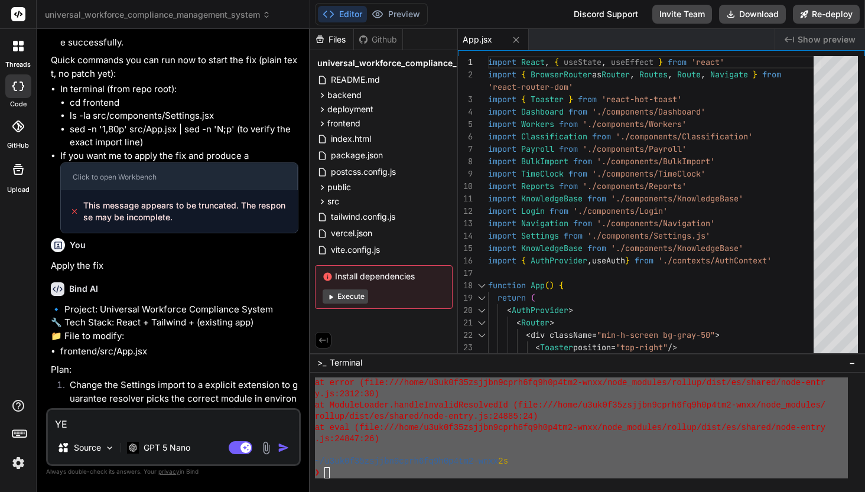
type textarea "YES"
type textarea "x"
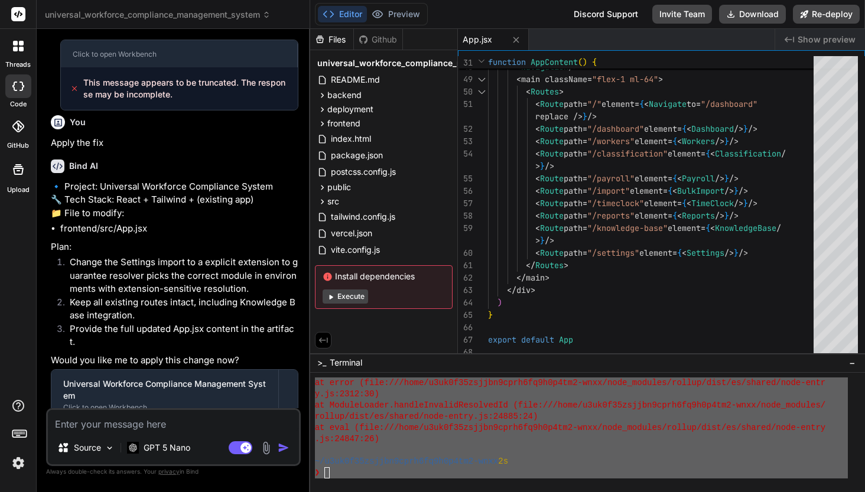
scroll to position [43598, 0]
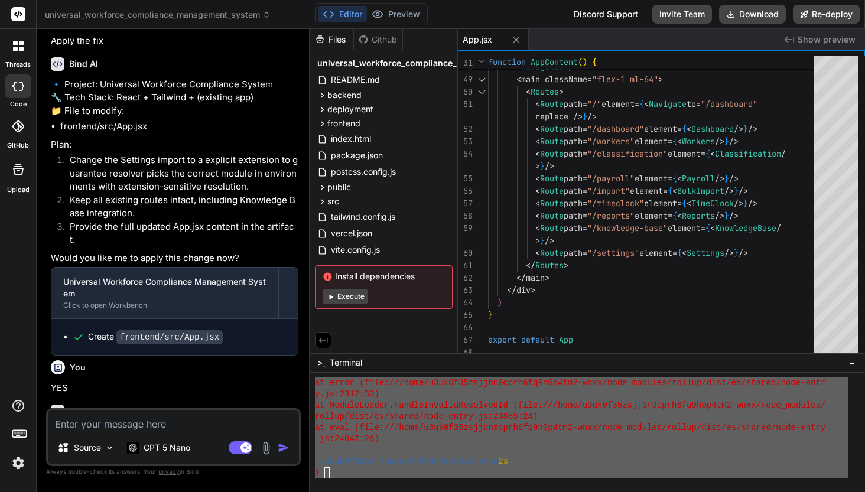
type textarea "x"
type textarea "Y"
type textarea "x"
type textarea "YE"
type textarea "x"
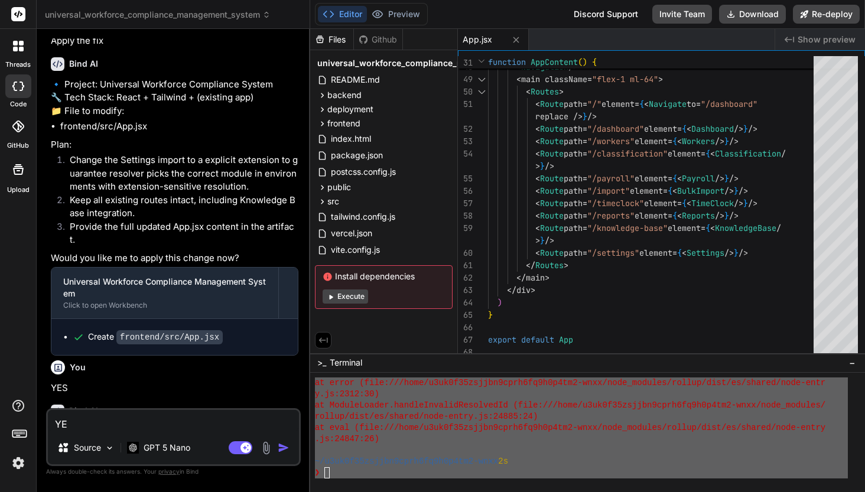
type textarea "YES"
type textarea "x"
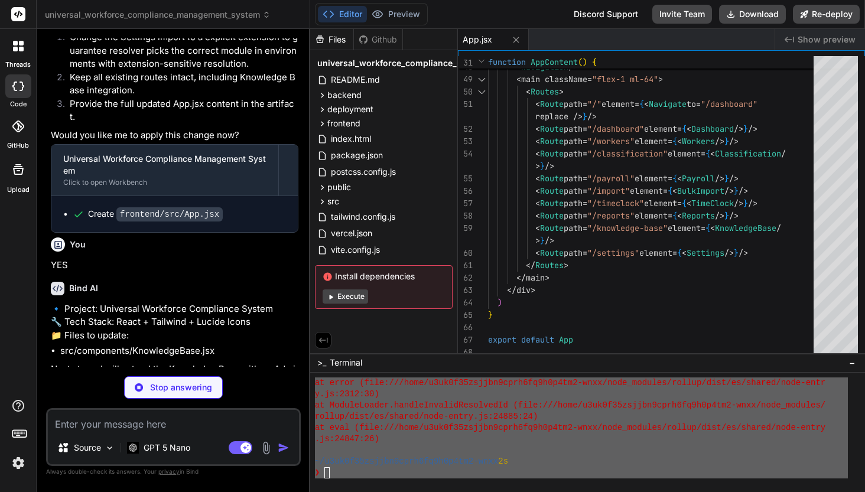
scroll to position [43721, 0]
type textarea "x"
type textarea "export default App"
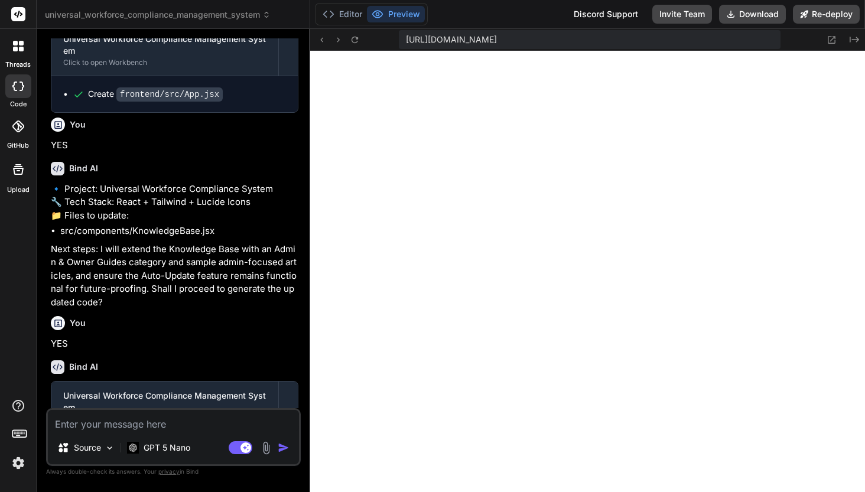
scroll to position [43843, 0]
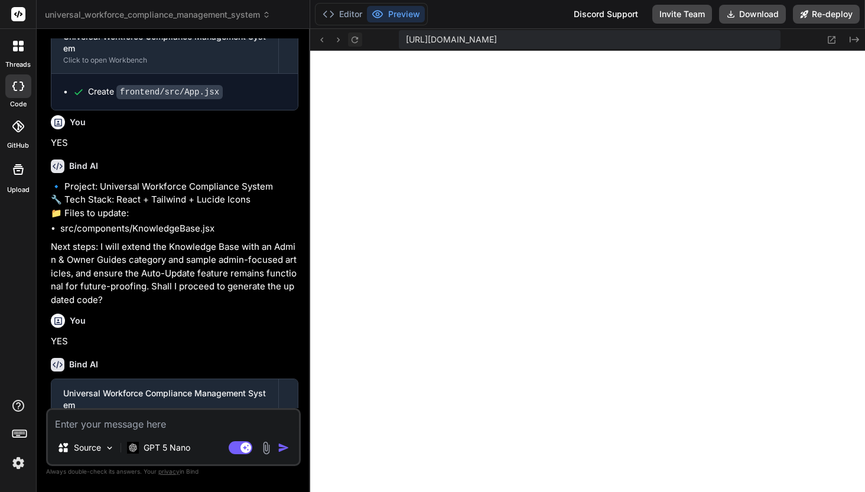
click at [356, 42] on icon at bounding box center [355, 39] width 6 height 6
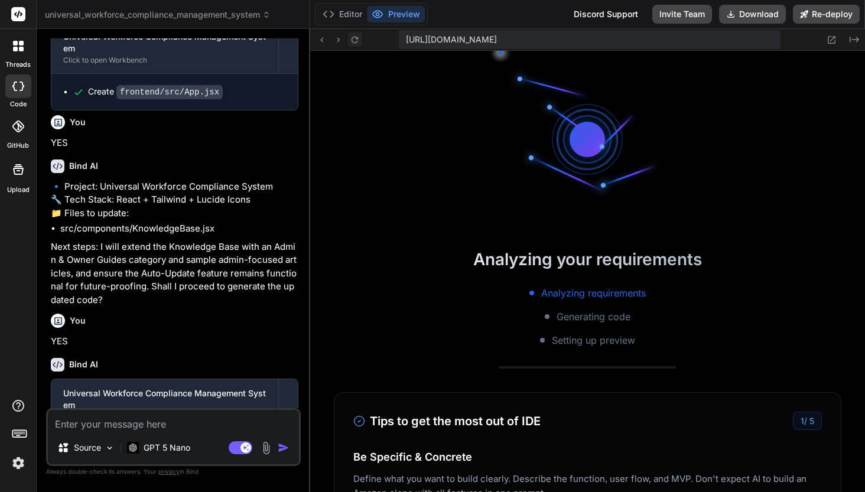
scroll to position [2649, 0]
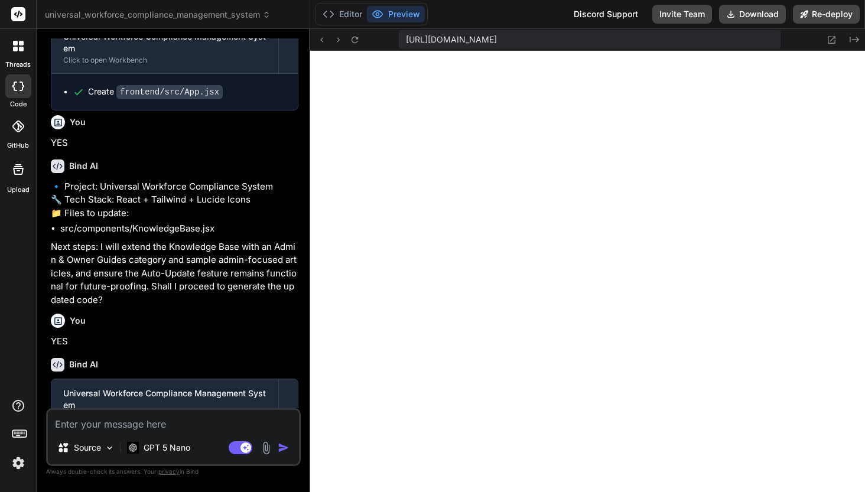
click at [123, 420] on textarea at bounding box center [173, 420] width 251 height 21
type textarea "x"
type textarea "A"
type textarea "x"
type textarea "An"
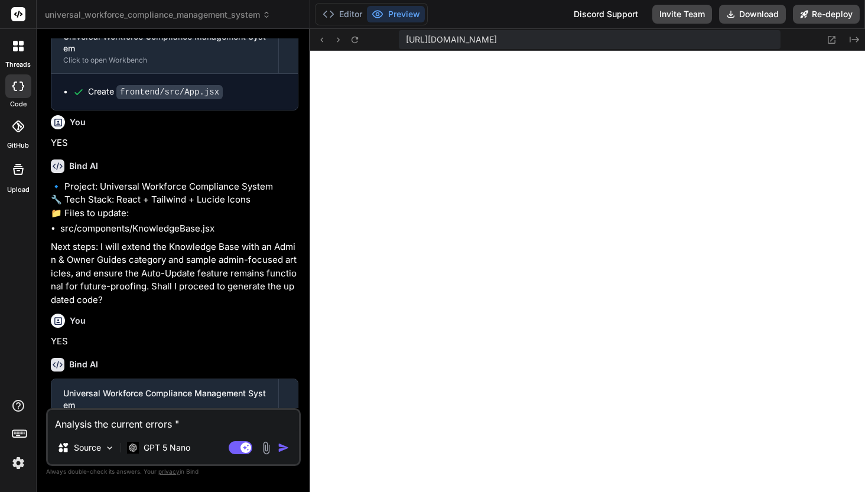
paste textarea "[plugin:vite:import-analysis] Failed to resolve import "./components/Settings" …"
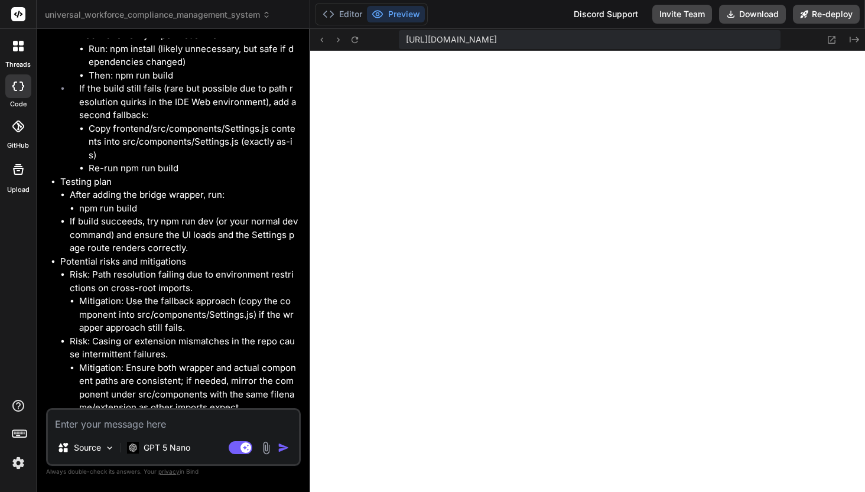
scroll to position [45441, 0]
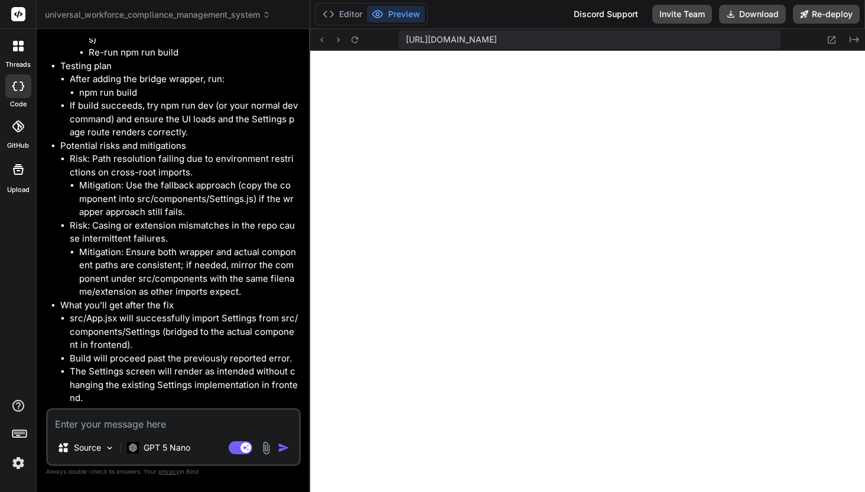
drag, startPoint x: 109, startPoint y: 324, endPoint x: 203, endPoint y: 328, distance: 94.0
click at [203, 410] on p "Would you like me to proceed with implementing this bridging wrapper (and provi…" at bounding box center [175, 436] width 248 height 53
copy p "generate a complete"
click at [138, 424] on textarea at bounding box center [173, 420] width 251 height 21
paste textarea "generate a complete"
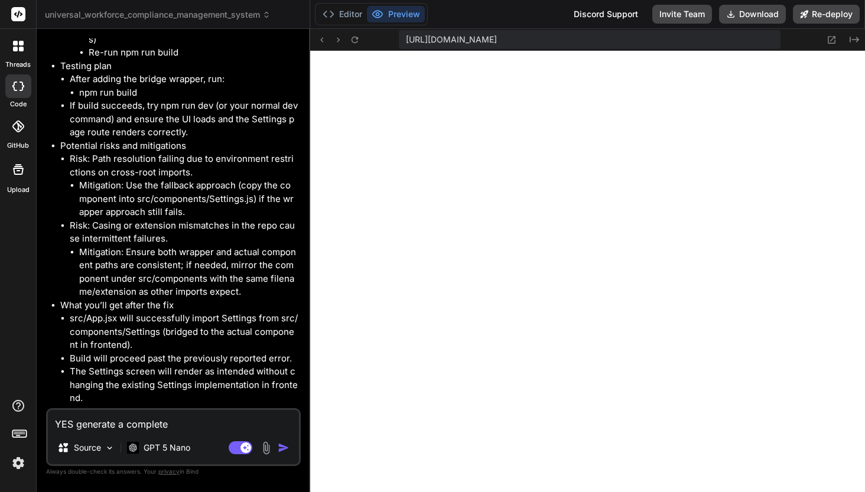
click at [282, 447] on img "button" at bounding box center [284, 448] width 12 height 12
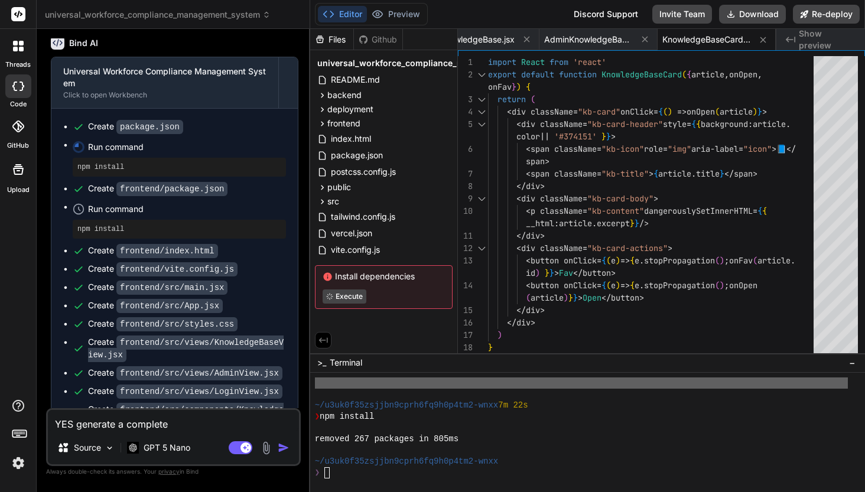
scroll to position [2750, 0]
click at [329, 474] on textarea "Terminal input" at bounding box center [327, 472] width 5 height 11
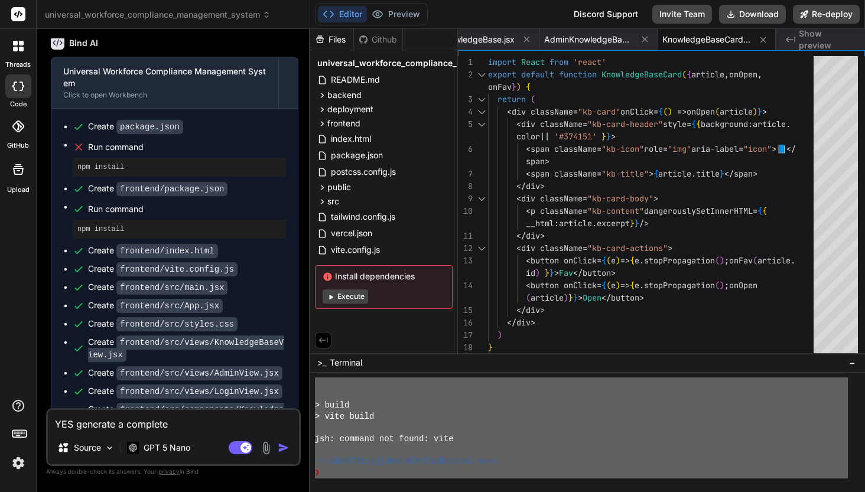
scroll to position [3267, 0]
drag, startPoint x: 315, startPoint y: 393, endPoint x: 467, endPoint y: 493, distance: 181.7
click at [145, 427] on textarea "YES generate a complete" at bounding box center [173, 420] width 251 height 21
paste textarea "~/u3uk0f35zsjjbn9cprh6fq9h0p4tm2-wnxx ❯ npm run build > knowledge-base-admin-sy…"
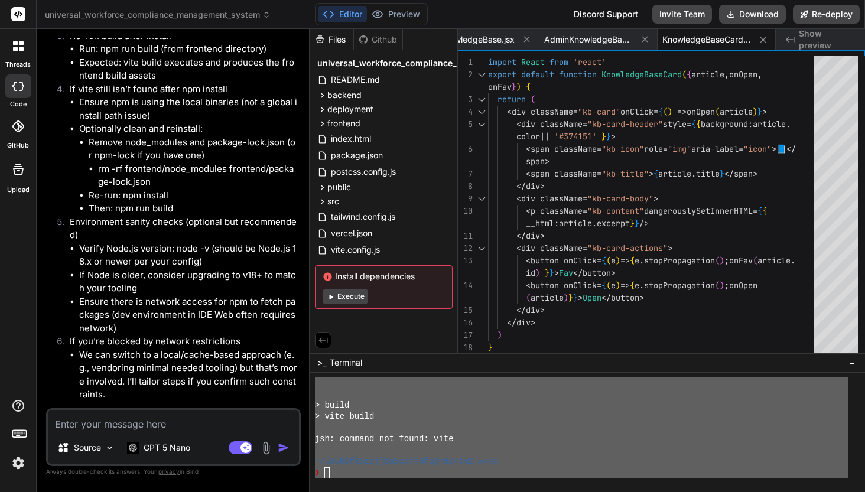
scroll to position [46964, 0]
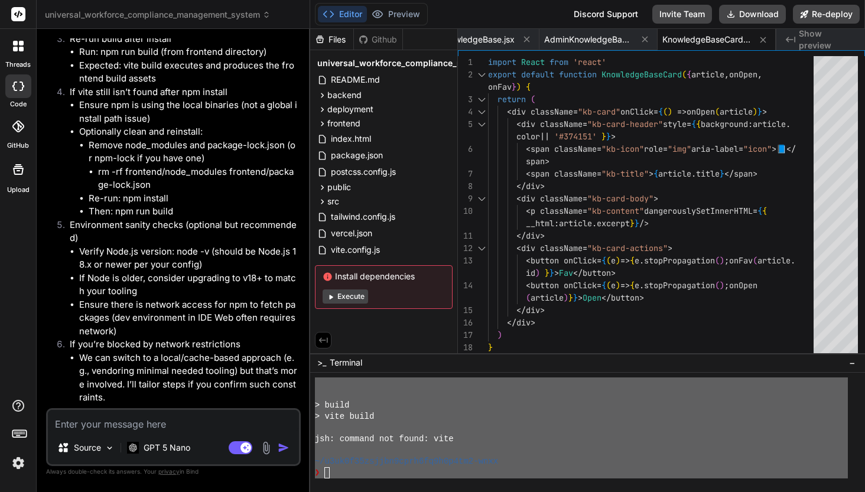
drag, startPoint x: 183, startPoint y: 303, endPoint x: 244, endPoint y: 303, distance: 61.5
click at [244, 409] on p "Would you like me to apply these fixes and generate a patch (artifact) that con…" at bounding box center [175, 429] width 248 height 40
drag, startPoint x: 181, startPoint y: 301, endPoint x: 243, endPoint y: 301, distance: 62.0
click at [243, 409] on p "Would you like me to apply these fixes and generate a patch (artifact) that con…" at bounding box center [175, 429] width 248 height 40
copy p "Yes, apply fixes"
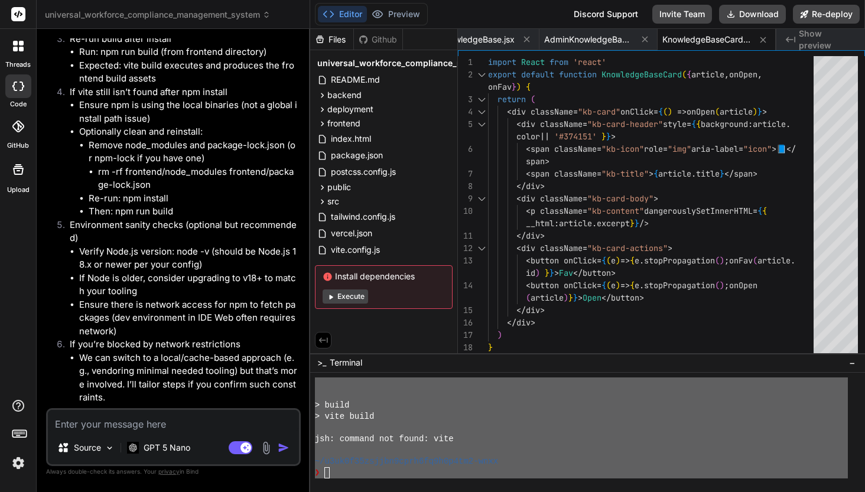
scroll to position [46967, 0]
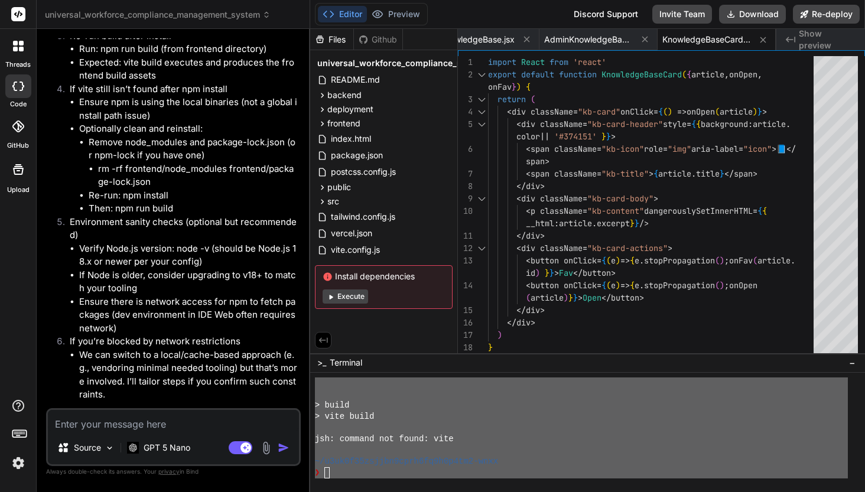
click at [132, 430] on textarea at bounding box center [173, 420] width 251 height 21
paste textarea "Yes, apply fixes"
drag, startPoint x: 83, startPoint y: 379, endPoint x: 173, endPoint y: 398, distance: 91.2
copy span "This message appears to be truncated. The response may be incomplete."
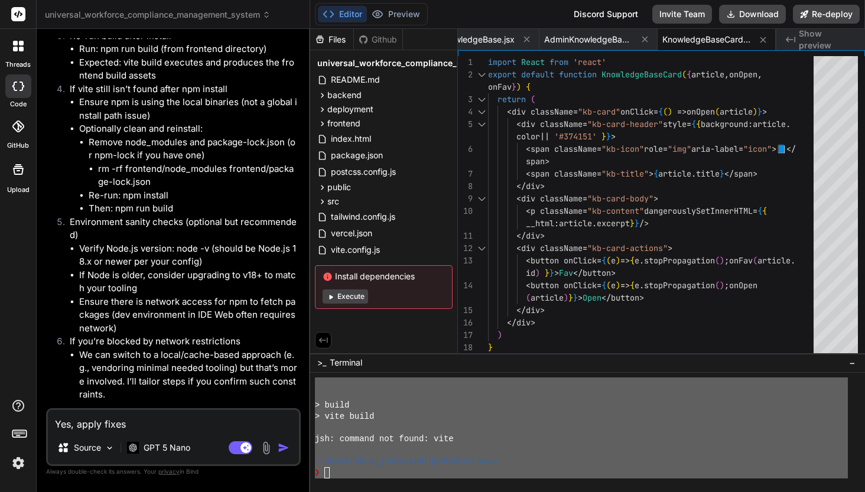
click at [53, 422] on textarea "Yes, apply fixes" at bounding box center [173, 420] width 251 height 21
paste textarea "This message appears to be truncated. The response may be incomplete."
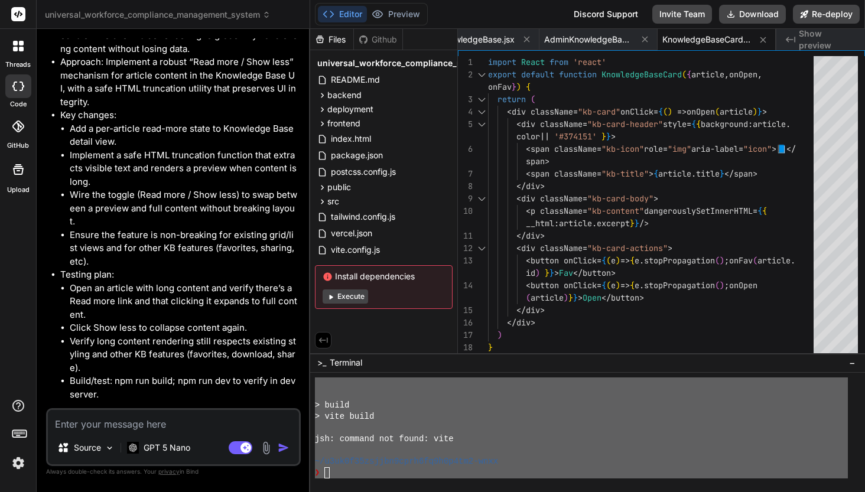
scroll to position [47653, 0]
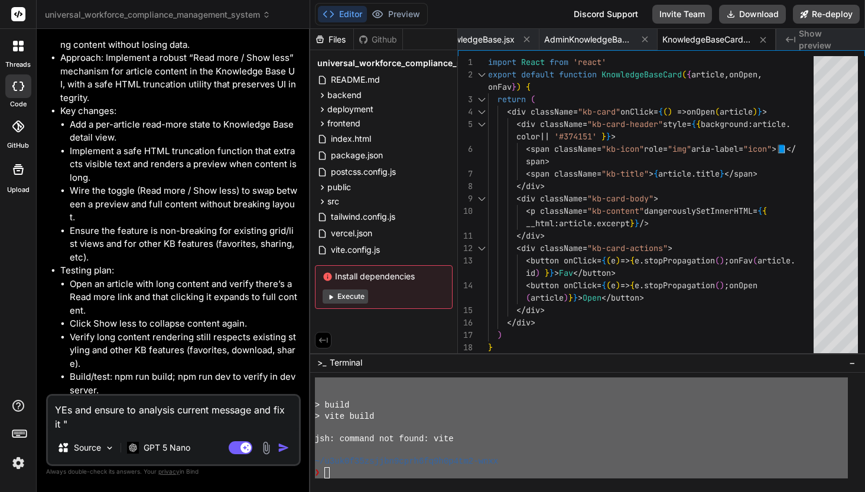
drag, startPoint x: 74, startPoint y: 376, endPoint x: 158, endPoint y: 387, distance: 84.6
copy span "This message appears to be truncated. The response may be incomplete."
click at [90, 431] on div "YEs and ensure to analysis current message and fix it " Source GPT 5 Nano Agent…" at bounding box center [173, 430] width 255 height 72
click at [82, 422] on textarea "YEs and ensure to analysis current message and fix it "" at bounding box center [173, 413] width 251 height 35
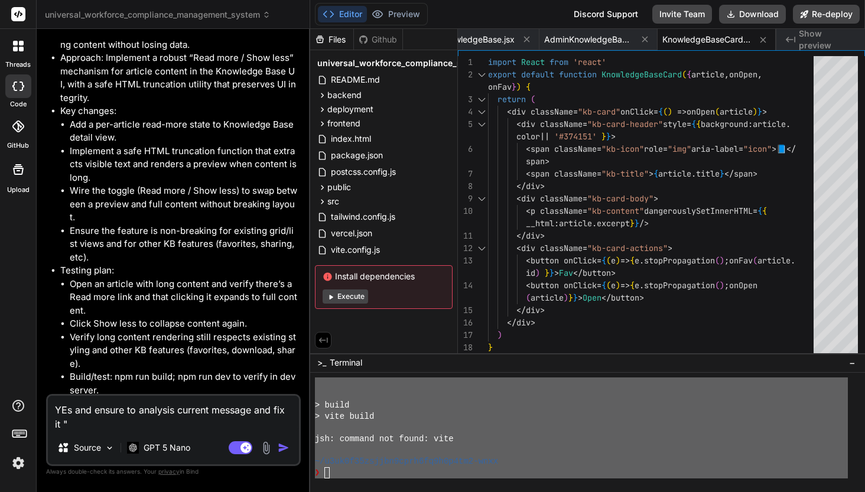
paste textarea "This message appears to be truncated. The response may be incomplete."
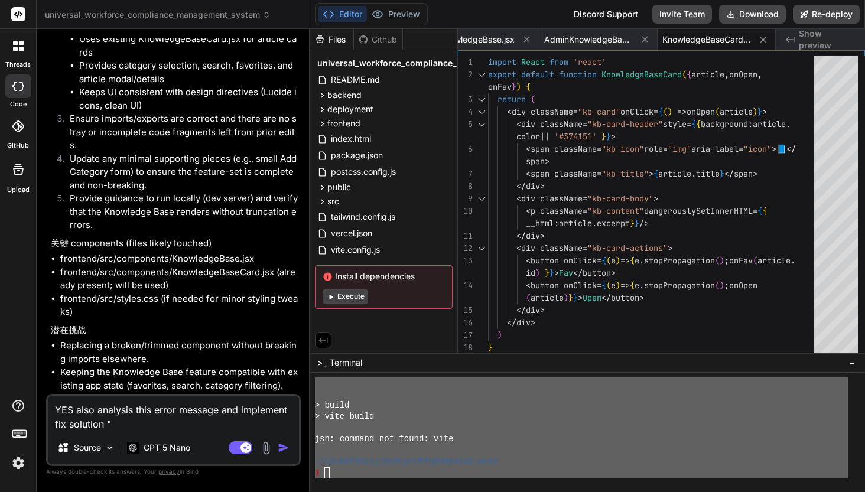
scroll to position [48378, 0]
drag, startPoint x: 156, startPoint y: 388, endPoint x: 76, endPoint y: 370, distance: 81.8
copy span "This message appears to be truncated. The response may be incomplete."
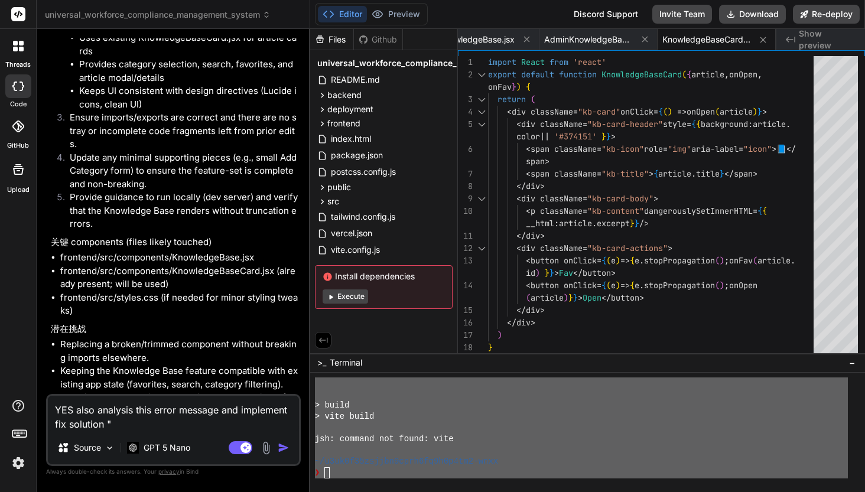
click at [134, 427] on textarea "YES also analysis this error message and implement fix solution "" at bounding box center [173, 413] width 251 height 35
paste textarea "This message appears to be truncated. The response may be incomplete."
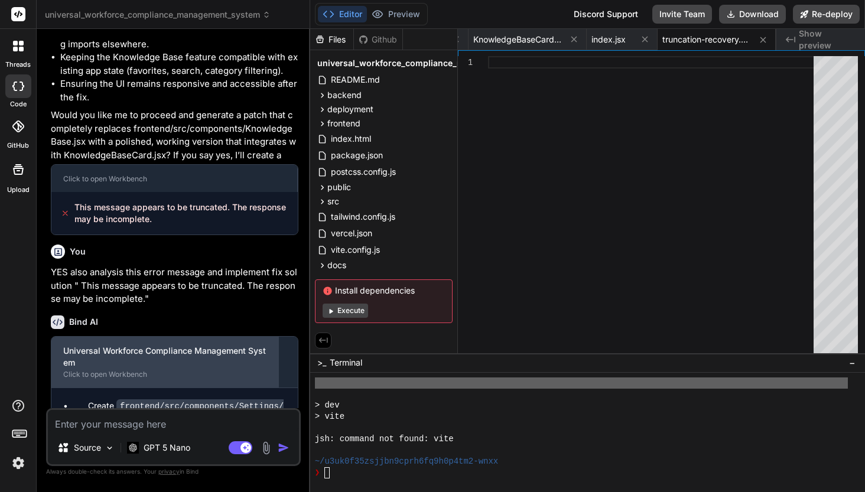
scroll to position [48716, 0]
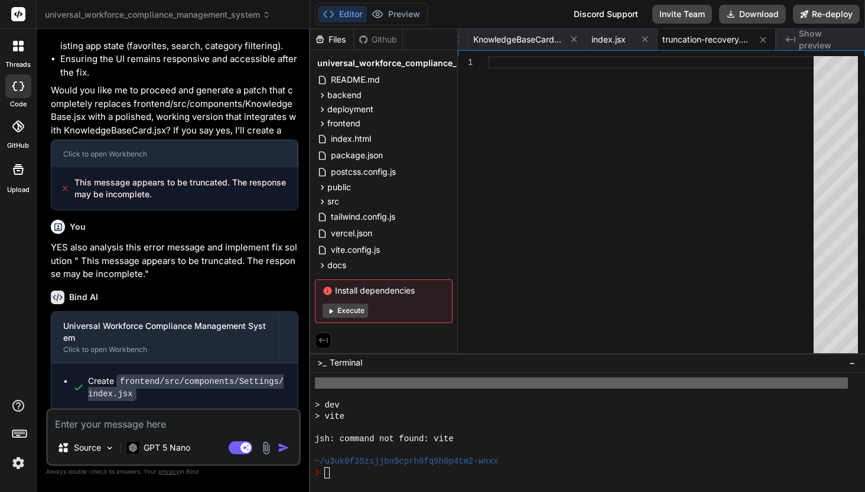
drag, startPoint x: 157, startPoint y: 397, endPoint x: 69, endPoint y: 378, distance: 89.6
copy span "This message appears to be truncated. The response may be incomplete."
click at [97, 427] on textarea at bounding box center [173, 420] width 251 height 21
paste textarea "This message appears to be truncated. The response may be incomplete."
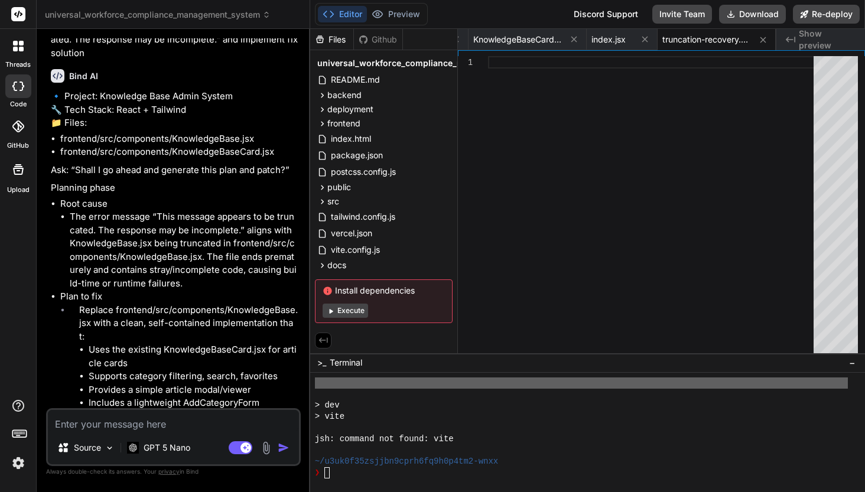
scroll to position [49319, 0]
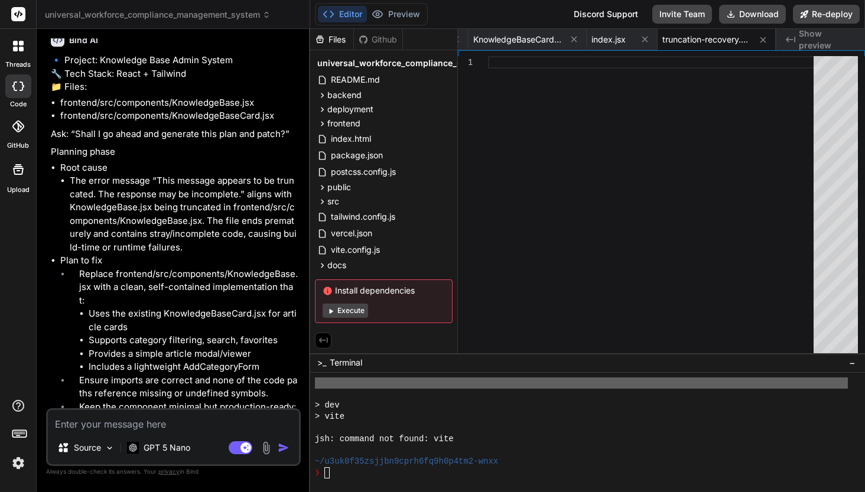
drag, startPoint x: 102, startPoint y: 385, endPoint x: 223, endPoint y: 399, distance: 121.4
copy span "This message appears to be truncated. The response may be incomplete."
click at [123, 427] on textarea at bounding box center [173, 420] width 251 height 21
click at [124, 425] on textarea "A" at bounding box center [173, 420] width 251 height 21
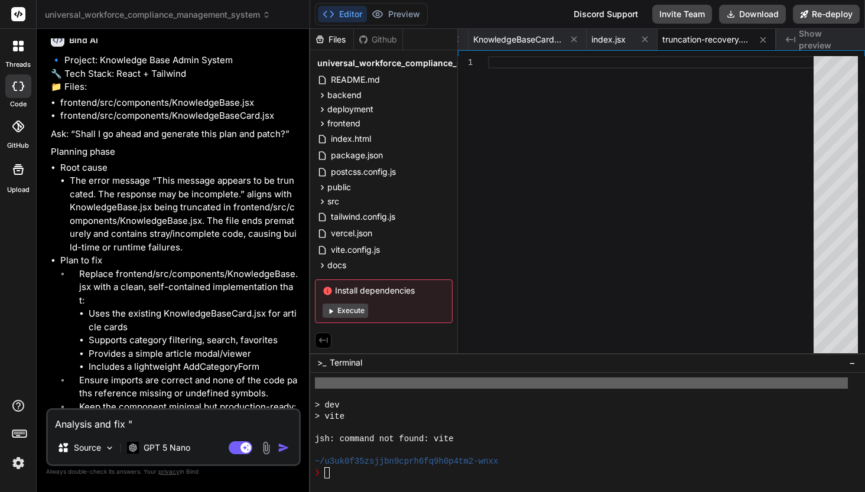
paste textarea "This message appears to be truncated. The response may be incomplete."
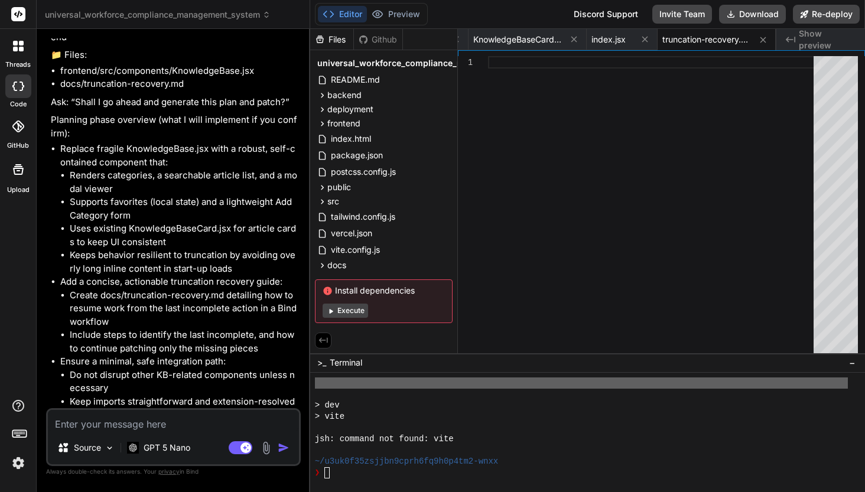
scroll to position [50030, 0]
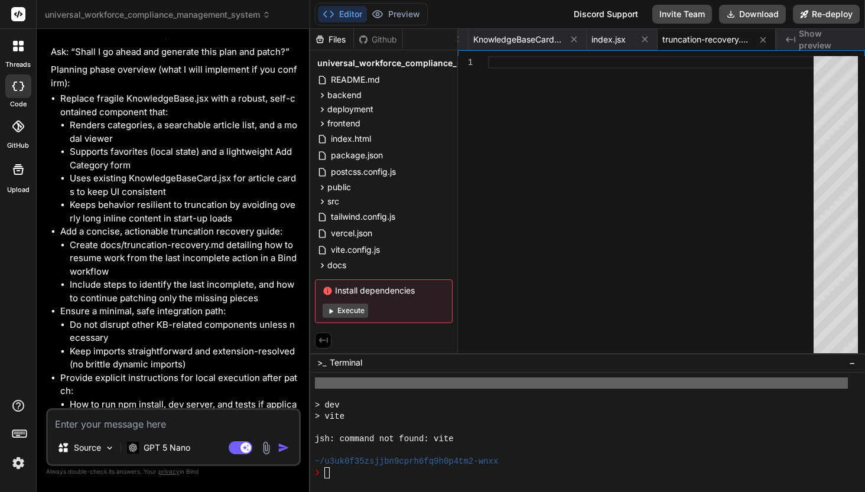
drag, startPoint x: 78, startPoint y: 322, endPoint x: 230, endPoint y: 324, distance: 151.9
click at [230, 456] on p "Shall I go ahead and generate the full patch (" at bounding box center [175, 463] width 248 height 14
drag, startPoint x: 228, startPoint y: 322, endPoint x: 81, endPoint y: 323, distance: 147.1
click at [80, 456] on p "Shall I go ahead and generate the full patch (" at bounding box center [175, 463] width 248 height 14
copy p "go ahead and generate the full patch"
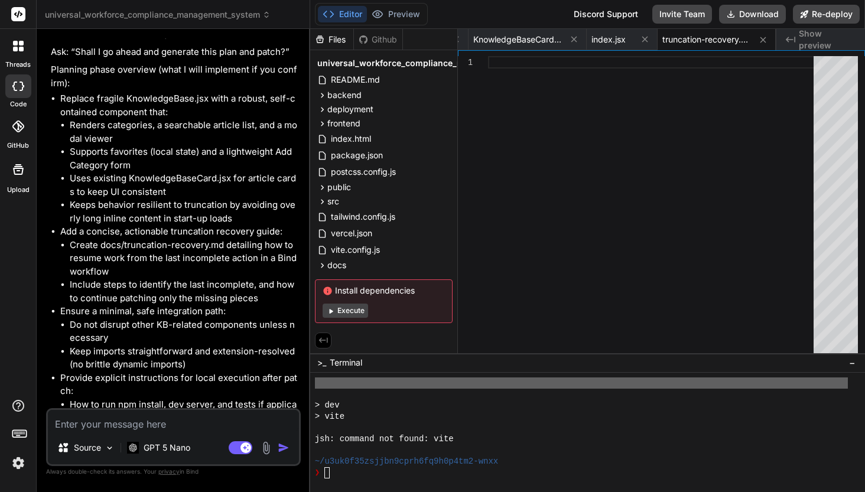
click at [76, 425] on textarea at bounding box center [173, 420] width 251 height 21
paste textarea "go ahead and generate the full patch"
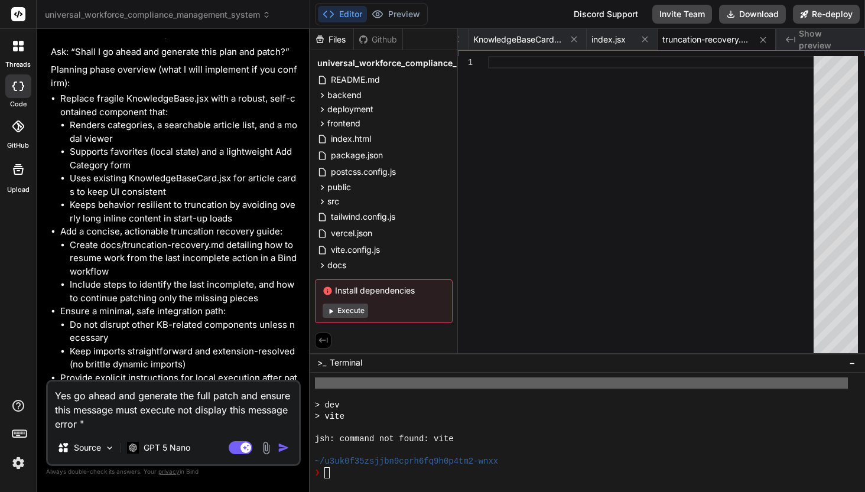
scroll to position [50059, 0]
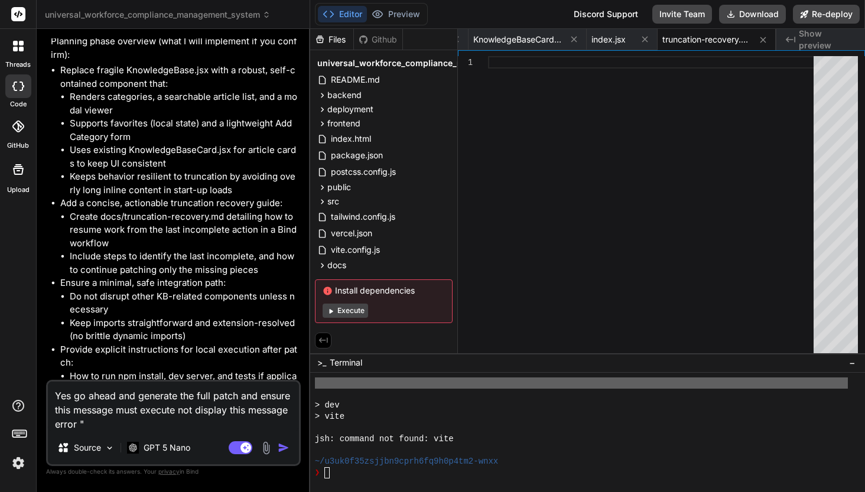
drag, startPoint x: 75, startPoint y: 349, endPoint x: 187, endPoint y: 359, distance: 112.7
click at [187, 480] on span "This message appears to be truncated. The response may be incomplete." at bounding box center [181, 492] width 214 height 24
copy span "This message appears to be truncated. The response may be incomplete."
click at [106, 424] on textarea "Yes go ahead and generate the full patch and ensure this message must execute n…" at bounding box center [173, 407] width 251 height 50
paste textarea "This message appears to be truncated. The response may be incomplete."
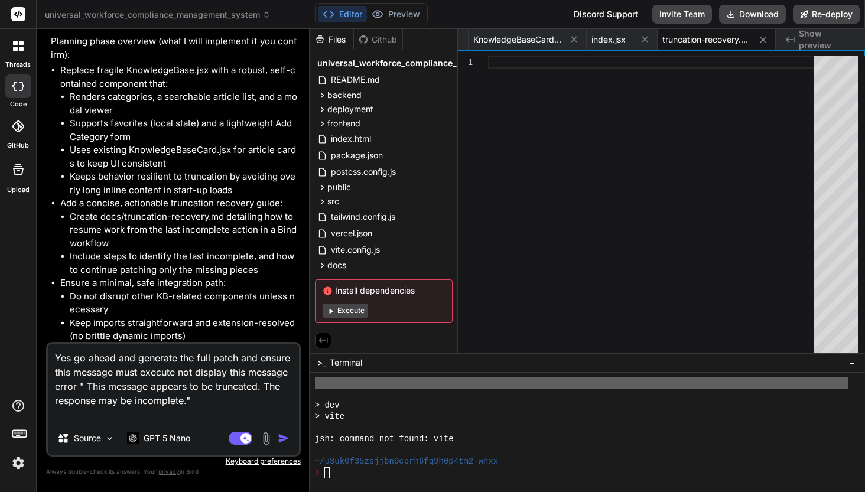
click at [280, 438] on img "button" at bounding box center [284, 439] width 12 height 12
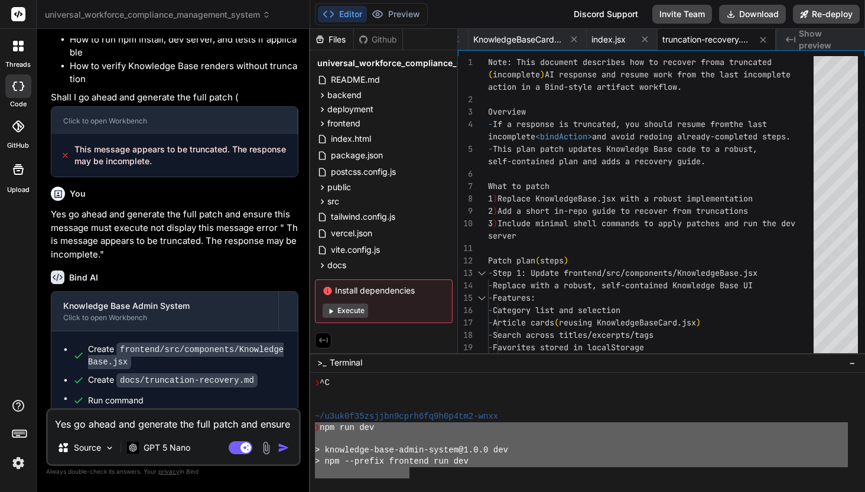
scroll to position [4143, 0]
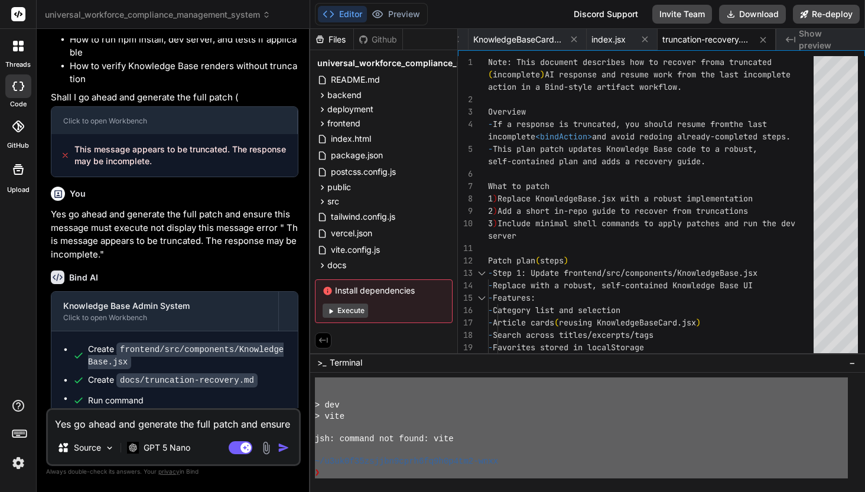
drag, startPoint x: 316, startPoint y: 427, endPoint x: 440, endPoint y: 491, distance: 139.0
click at [98, 424] on textarea "Yes go ahead and generate the full patch and ensure this message must execute n…" at bounding box center [173, 420] width 251 height 21
paste textarea "❯ npm run dev > knowledge-base-admin-system@1.0.0 dev > npm --prefix frontend r…"
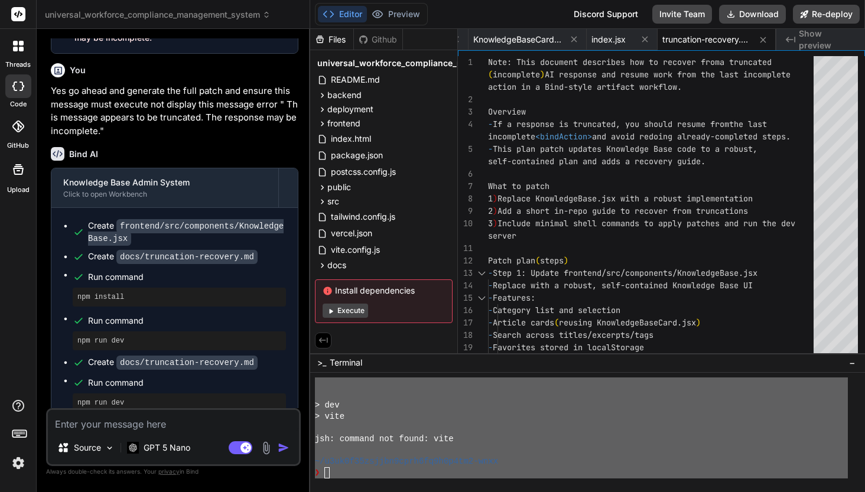
scroll to position [50558, 0]
